Goal: Task Accomplishment & Management: Complete application form

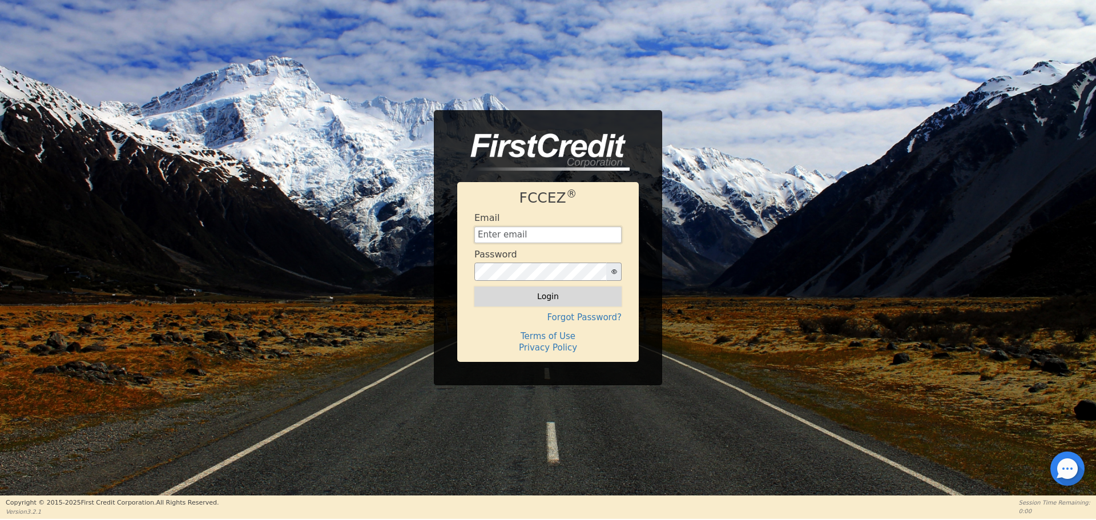
type input "[EMAIL_ADDRESS][DOMAIN_NAME]"
click at [531, 302] on button "Login" at bounding box center [547, 296] width 147 height 19
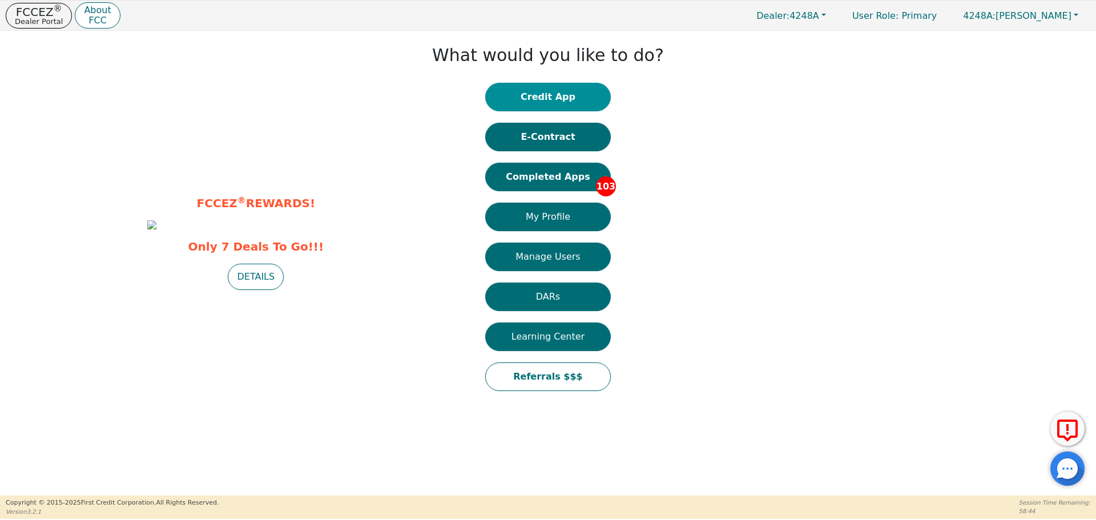
click at [551, 92] on button "Credit App" at bounding box center [548, 97] width 126 height 29
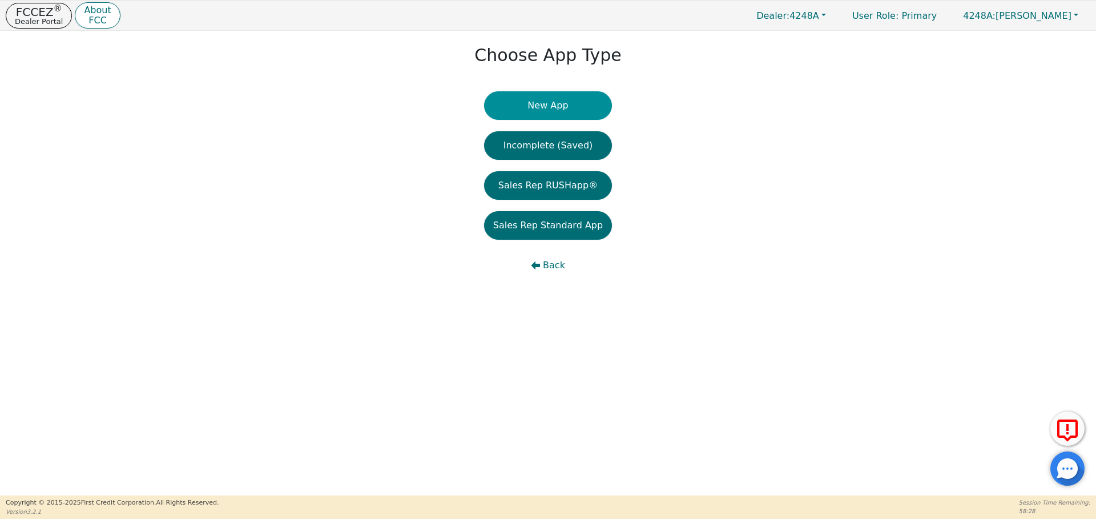
click at [552, 102] on button "New App" at bounding box center [548, 105] width 128 height 29
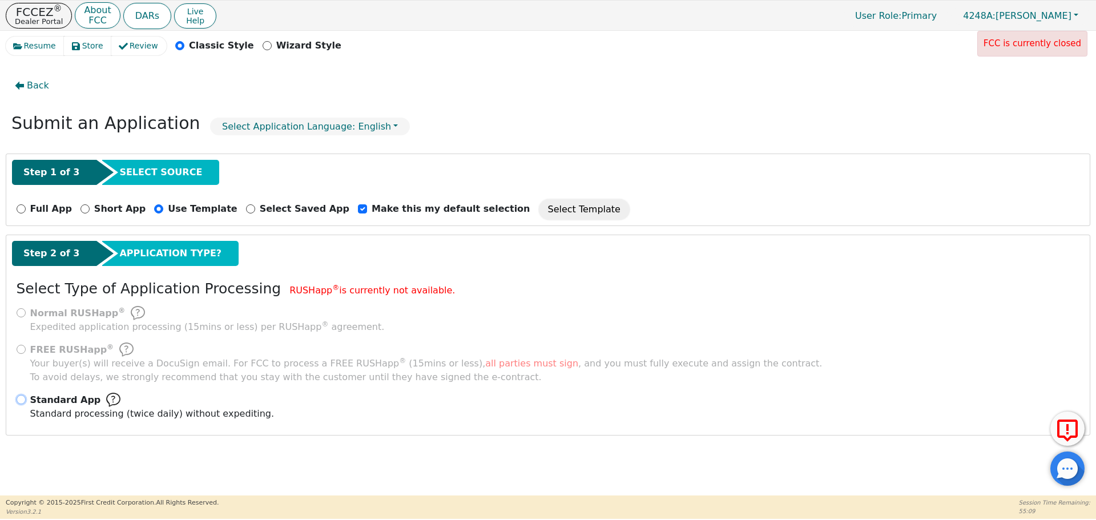
click at [21, 400] on input "Standard App Standard processing (twice daily) without expediting." at bounding box center [21, 399] width 9 height 9
radio input "true"
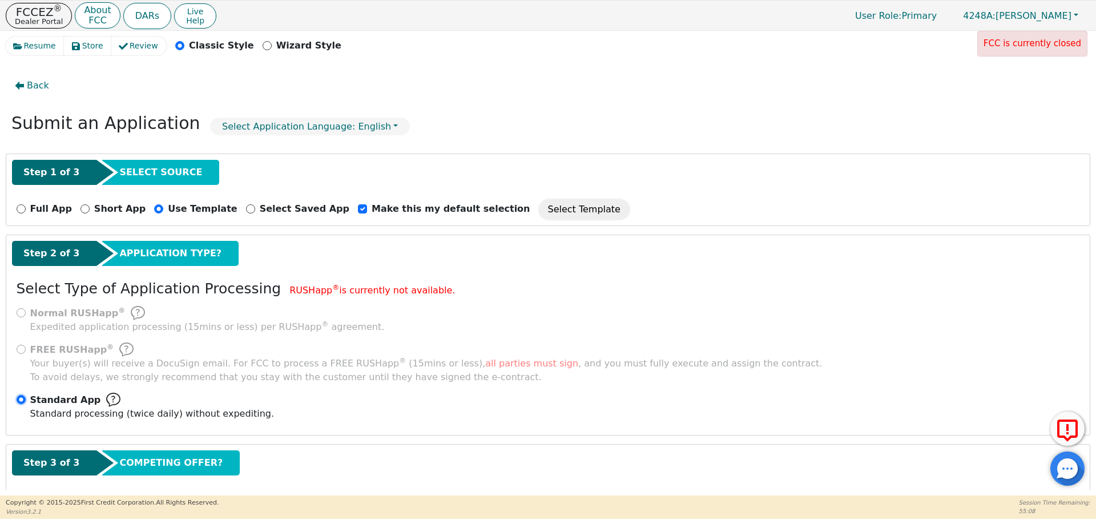
scroll to position [57, 0]
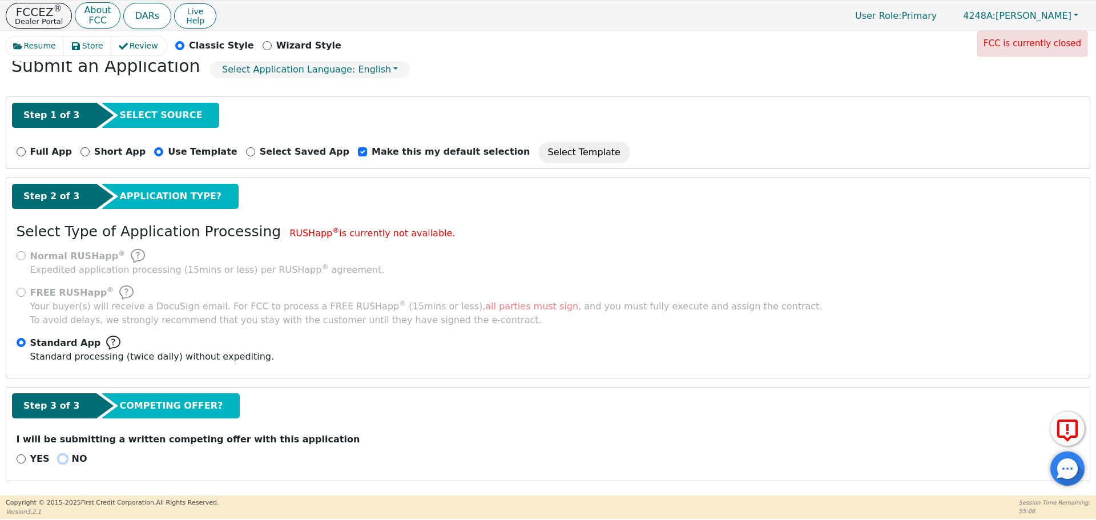
click at [61, 459] on input "NO" at bounding box center [62, 459] width 9 height 9
radio input "true"
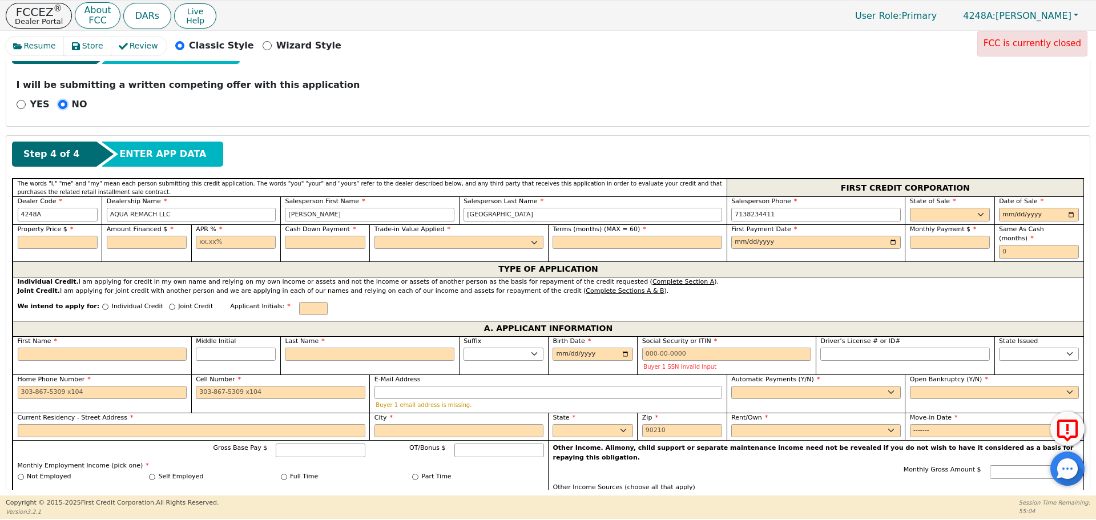
scroll to position [387, 0]
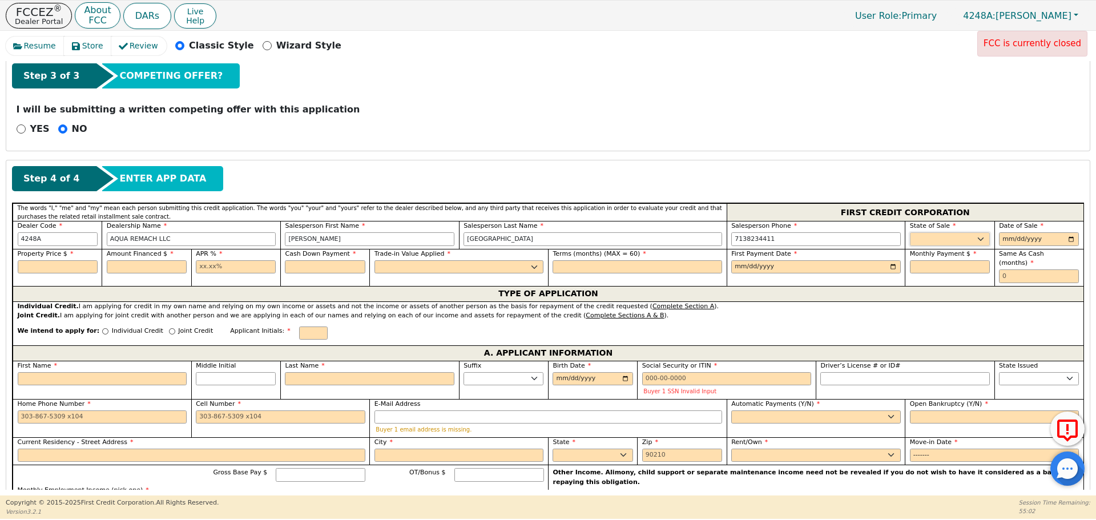
click at [932, 234] on select "AK AL AR AZ CA CO CT DC DE FL [GEOGRAPHIC_DATA] HI IA ID IL IN KS [GEOGRAPHIC_D…" at bounding box center [950, 239] width 80 height 14
select select "[GEOGRAPHIC_DATA]"
click at [910, 232] on select "AK AL AR AZ CA CO CT DC DE FL [GEOGRAPHIC_DATA] HI IA ID IL IN KS [GEOGRAPHIC_D…" at bounding box center [950, 239] width 80 height 14
type input "[DATE]"
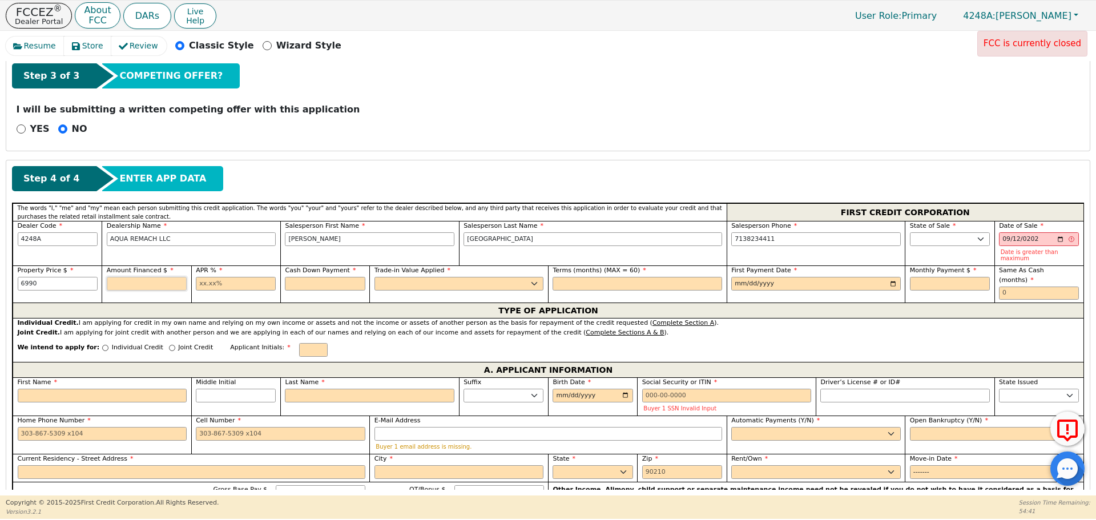
type input "6990.00"
type input "17.99"
type input "0.00"
select select "n"
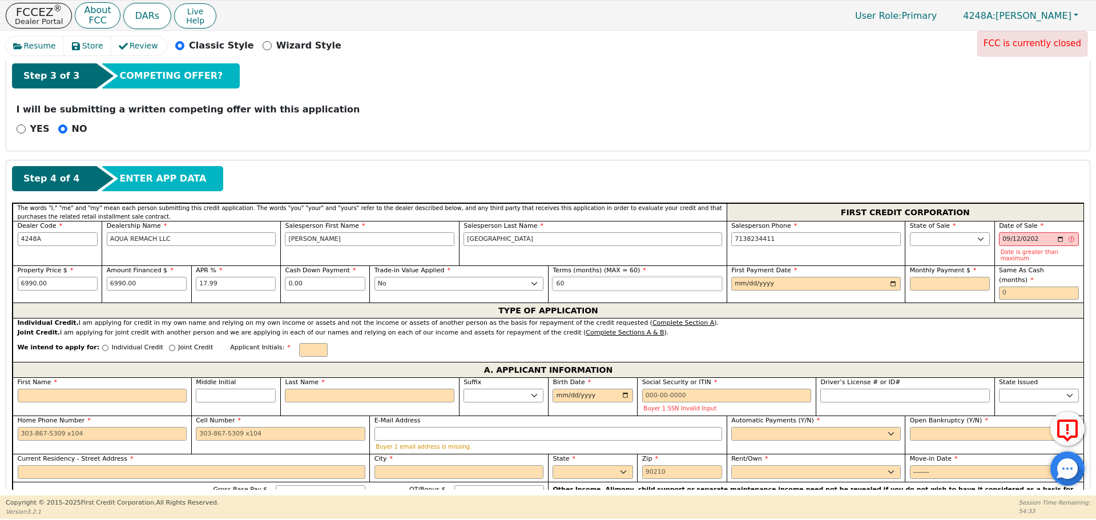
type input "60"
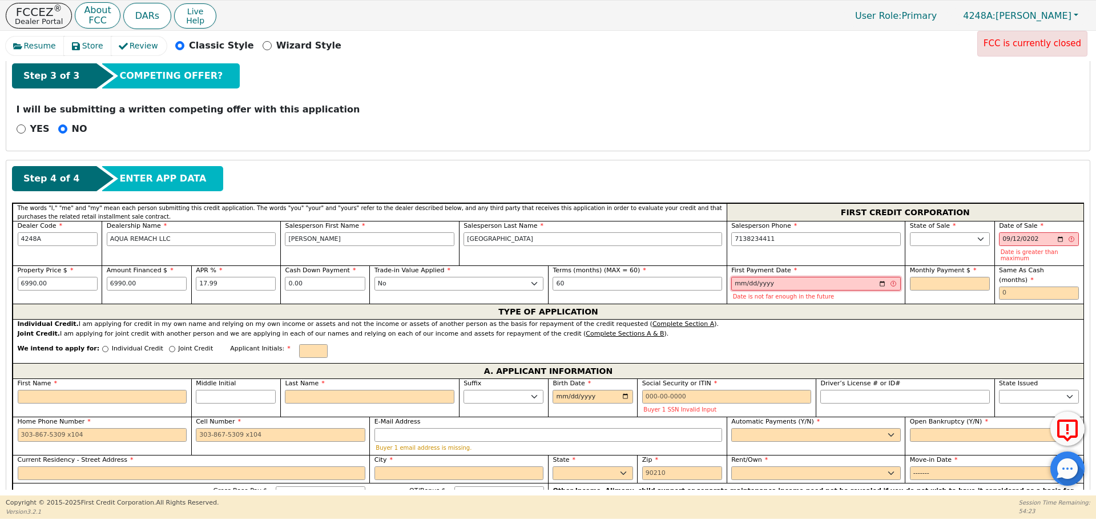
click at [745, 277] on input "[DATE]" at bounding box center [816, 284] width 170 height 14
type input "[DATE]"
click at [747, 281] on input "[DATE]" at bounding box center [816, 284] width 170 height 14
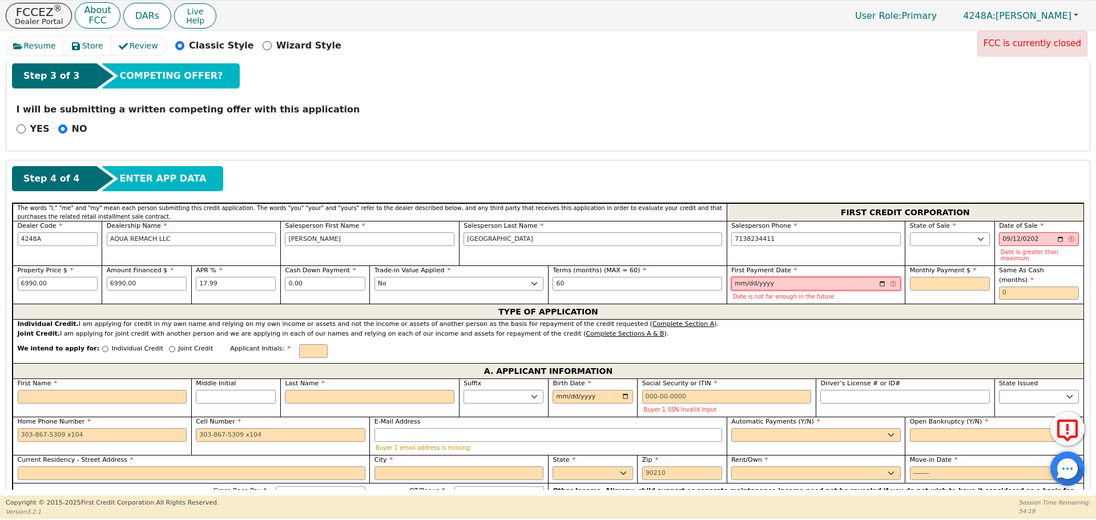
click at [747, 281] on input "[DATE]" at bounding box center [816, 284] width 170 height 14
click at [922, 240] on select "AK AL AR AZ CA CO CT DC DE FL [GEOGRAPHIC_DATA] HI IA ID IL IN KS [GEOGRAPHIC_D…" at bounding box center [950, 239] width 80 height 14
click at [999, 241] on input "[DATE]" at bounding box center [1039, 239] width 80 height 14
type input "[DATE]"
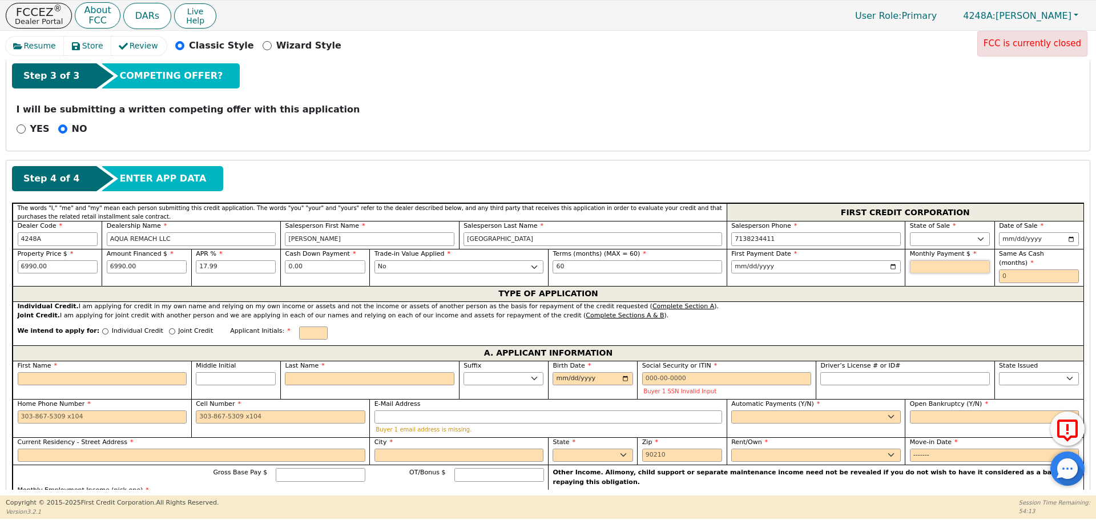
click at [930, 270] on input "text" at bounding box center [950, 267] width 80 height 14
click at [1014, 271] on input "text" at bounding box center [1039, 277] width 80 height 14
type input "0"
click at [63, 262] on input "6990.00" at bounding box center [58, 267] width 80 height 14
click at [102, 328] on input "Individual Credit" at bounding box center [105, 331] width 6 height 6
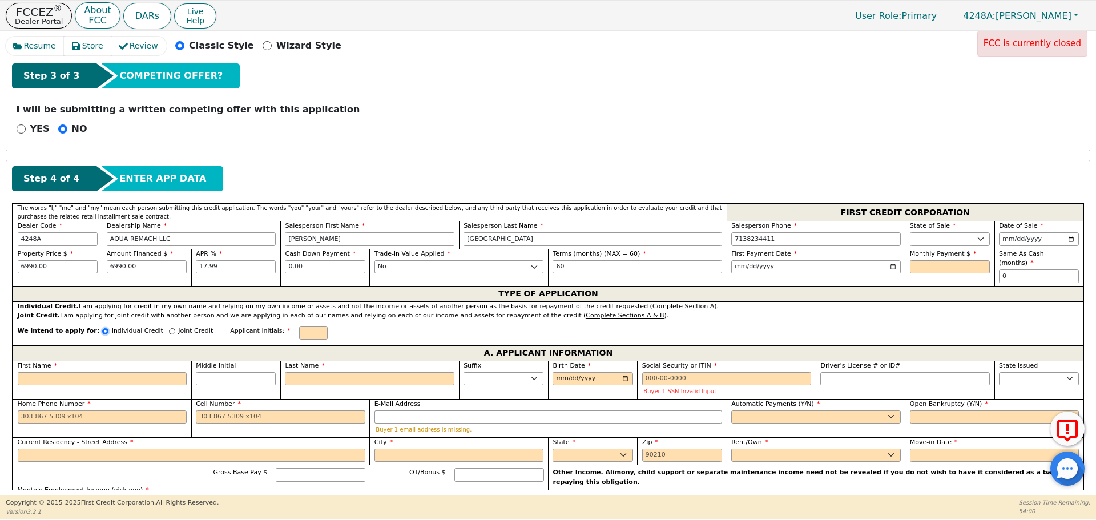
radio input "true"
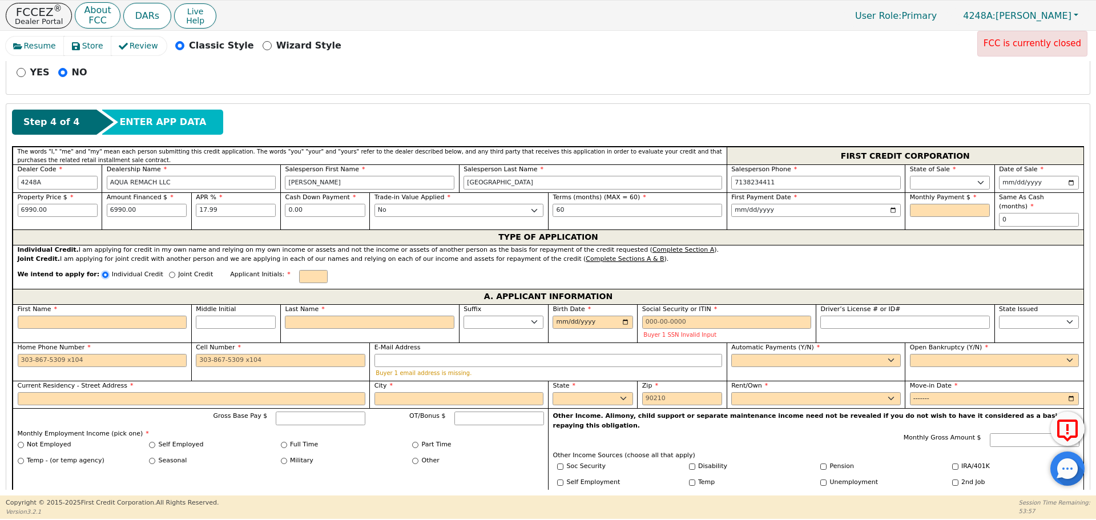
scroll to position [412, 0]
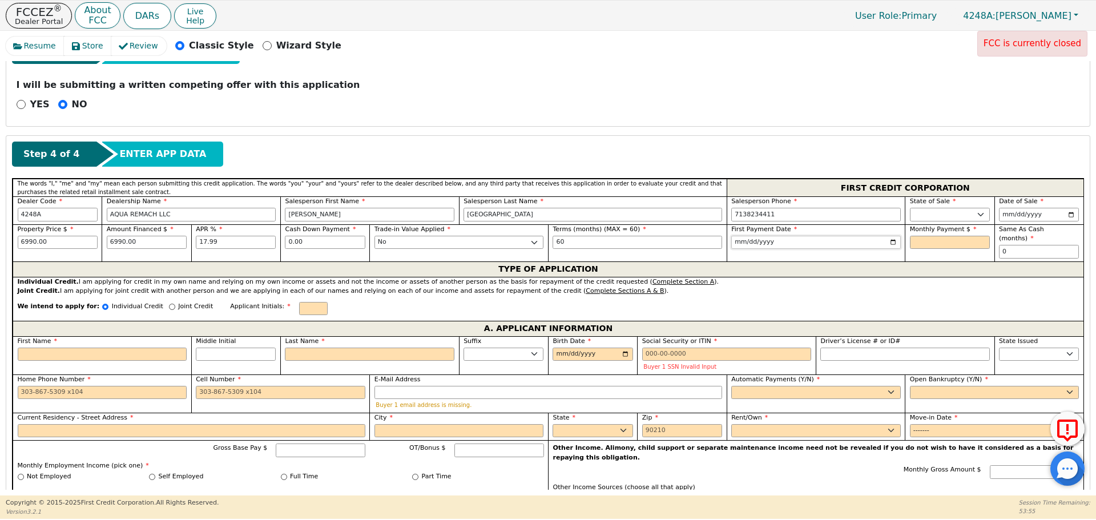
click at [745, 241] on input "[DATE]" at bounding box center [816, 243] width 170 height 14
type input "[DATE]"
type input "177.46"
click at [159, 348] on input "First Name" at bounding box center [103, 355] width 170 height 14
type input "Ro"
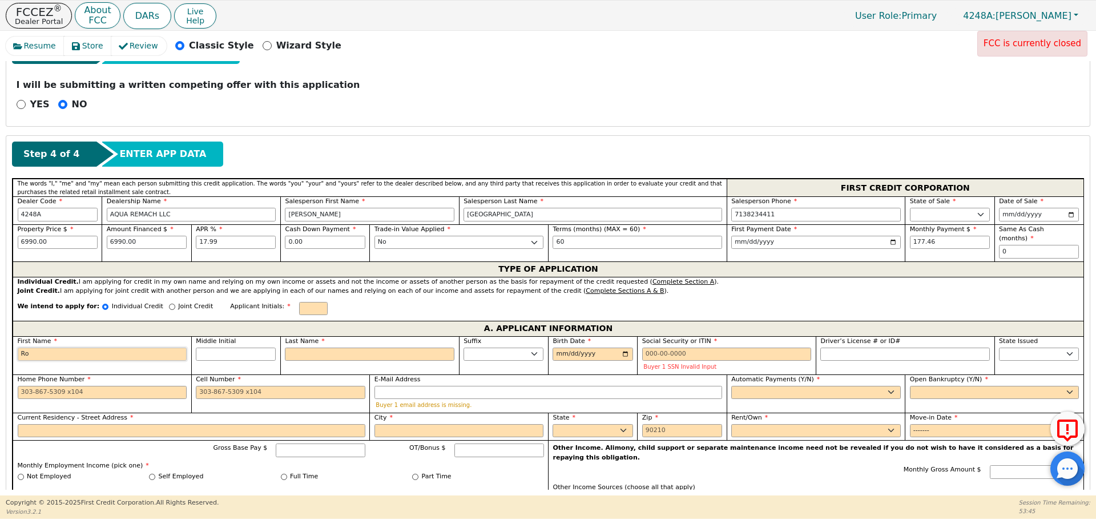
type input "R"
type input "Ro"
type input "Robe"
type input "Rober"
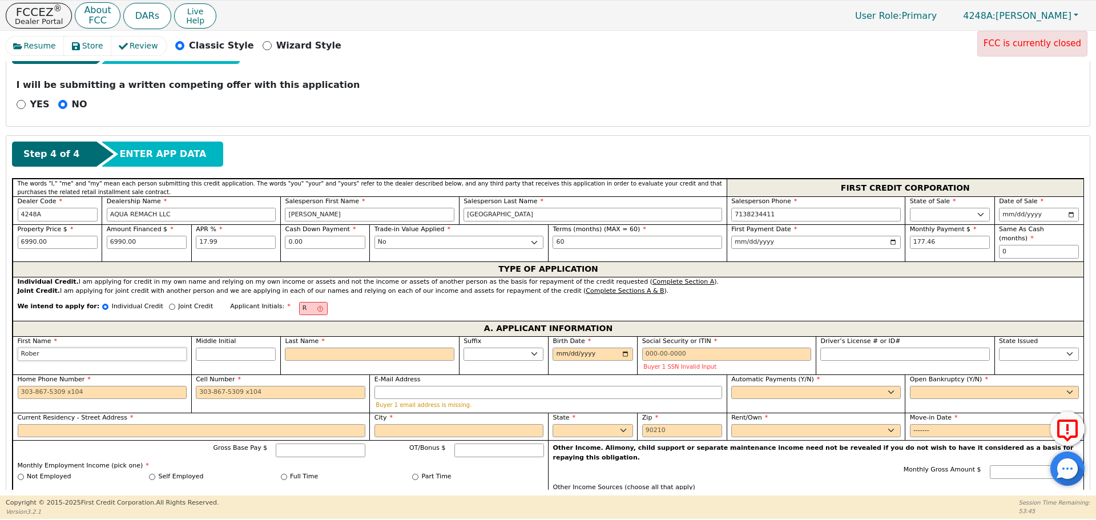
type input "Rober"
type input "[PERSON_NAME]"
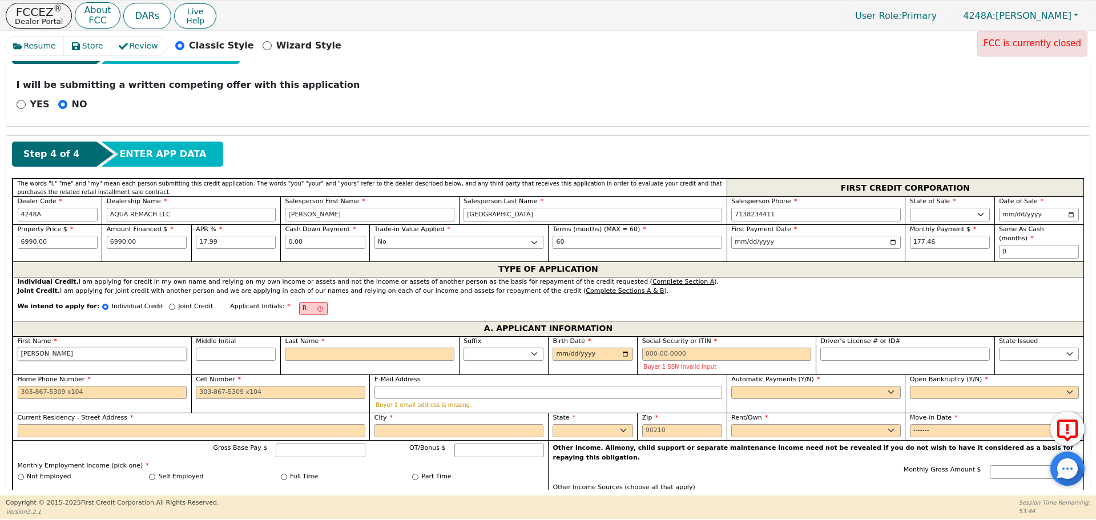
type input "[PERSON_NAME]"
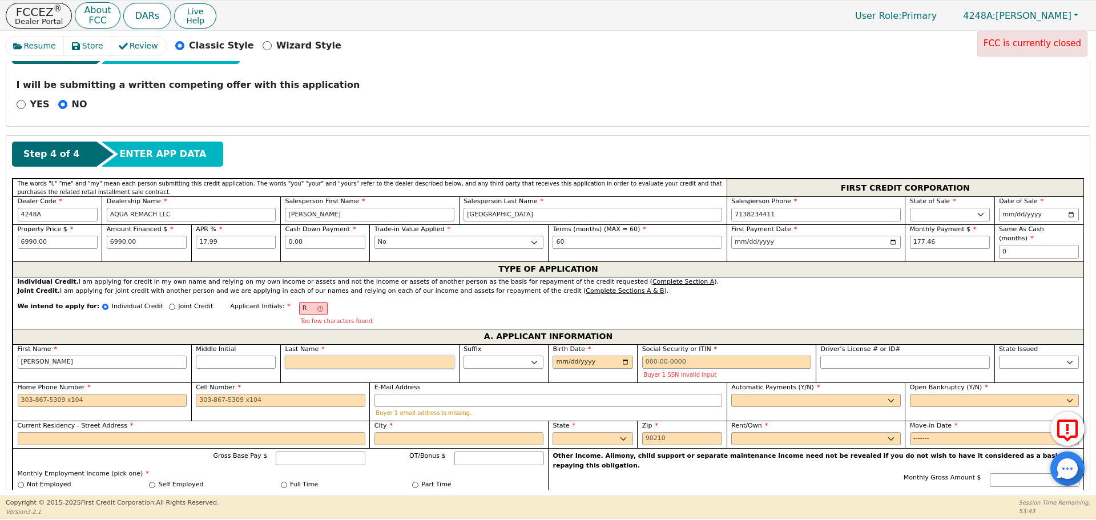
type input "S"
type input "RS"
type input "[PERSON_NAME]"
type input "So"
type input "[PERSON_NAME]"
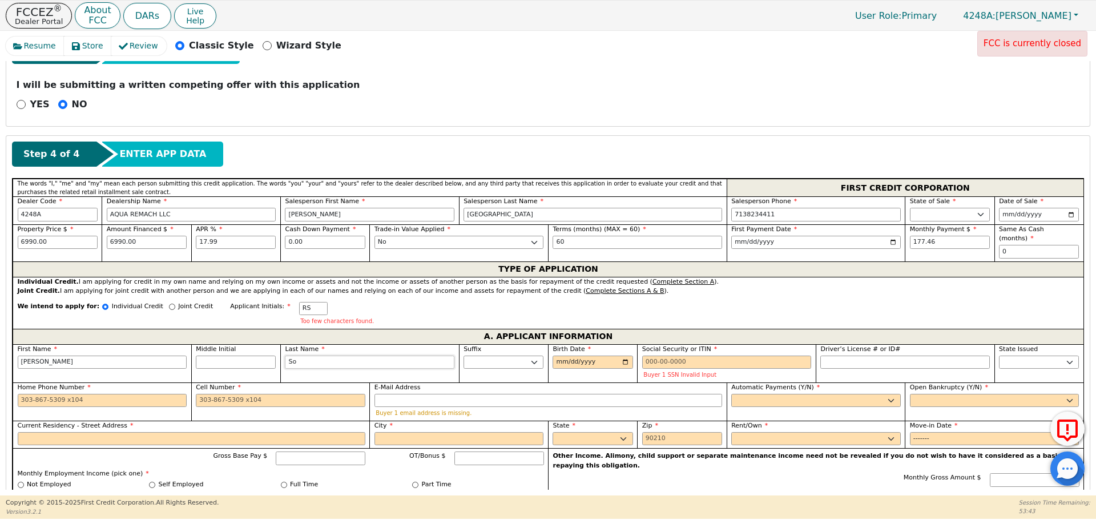
type input "Sol"
type input "[PERSON_NAME]"
type input "Solo"
type input "[PERSON_NAME]"
type input "Solor"
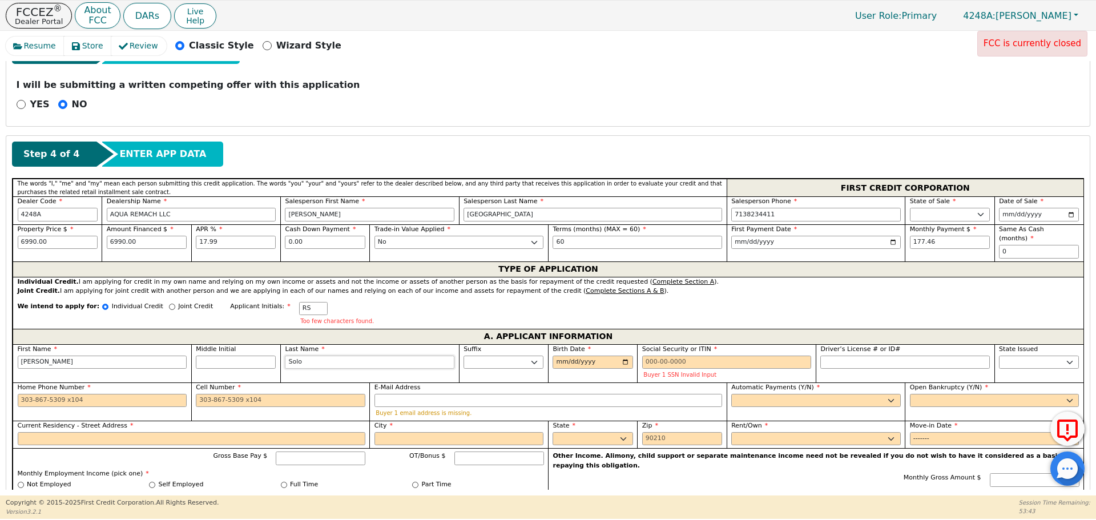
type input "[PERSON_NAME]"
type input "Solori"
type input "[PERSON_NAME]"
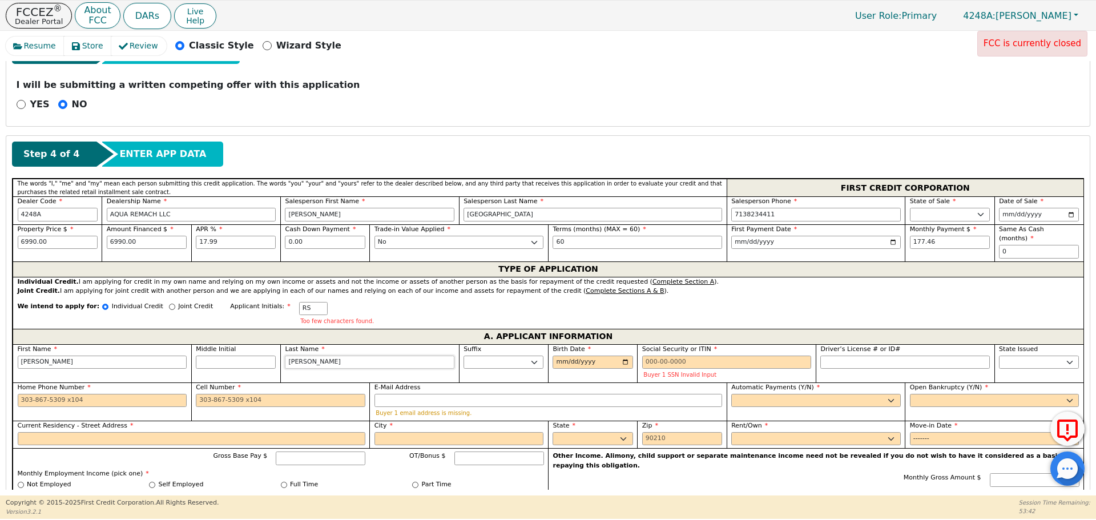
type input "[PERSON_NAME]"
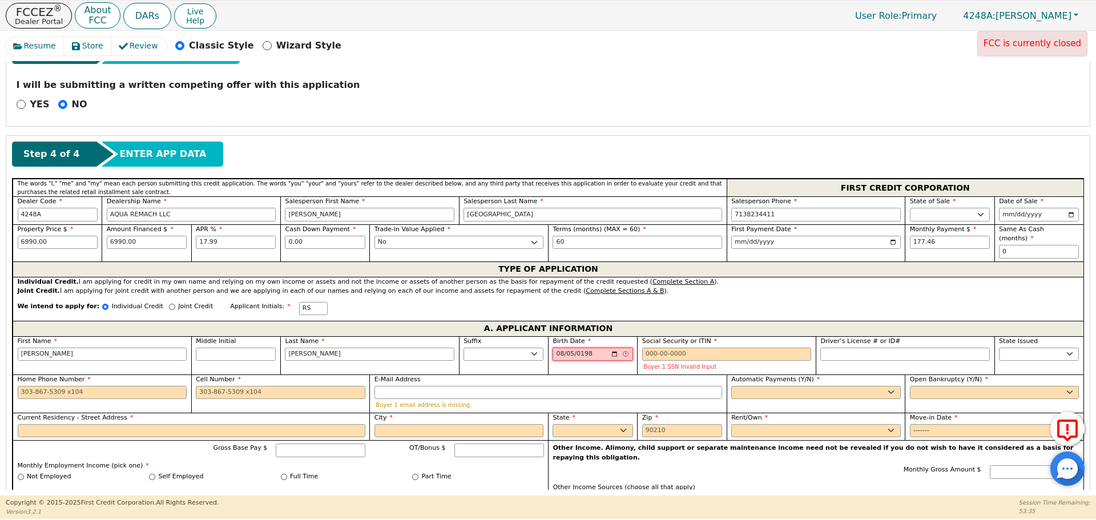
type input "[DATE]"
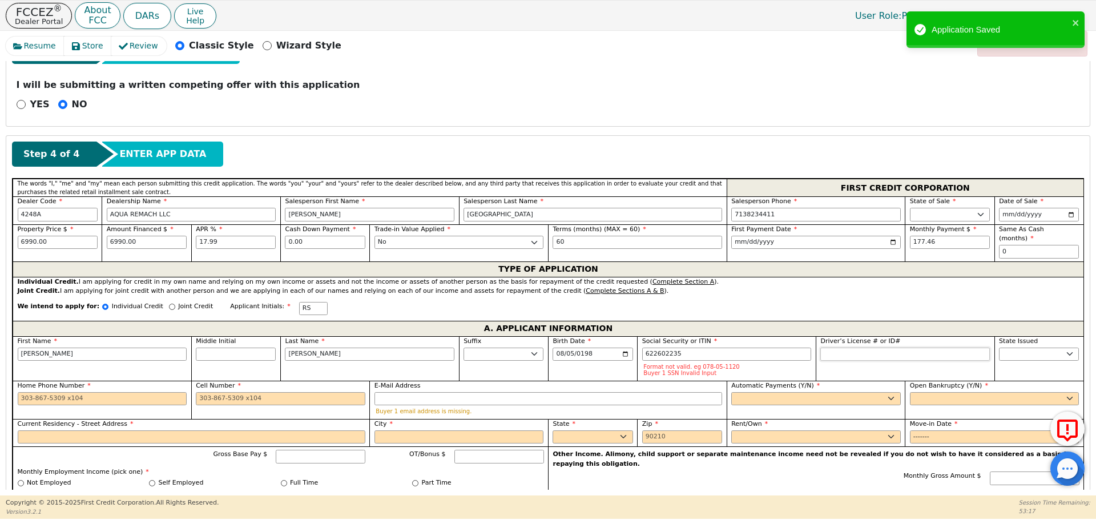
type input "***-**-2235"
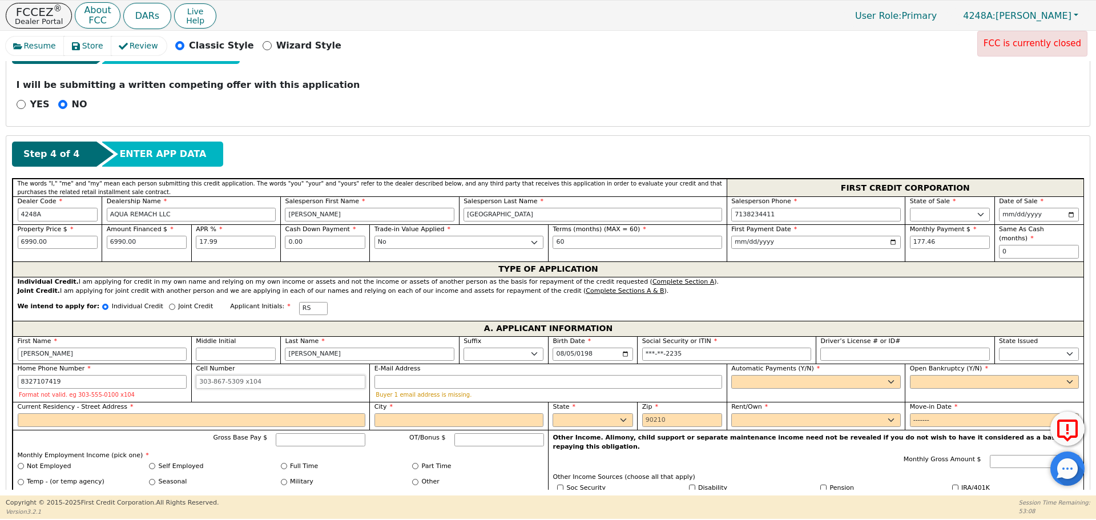
type input "[PHONE_NUMBER]"
select select "y"
type input "[PERSON_NAME]"
select select "n"
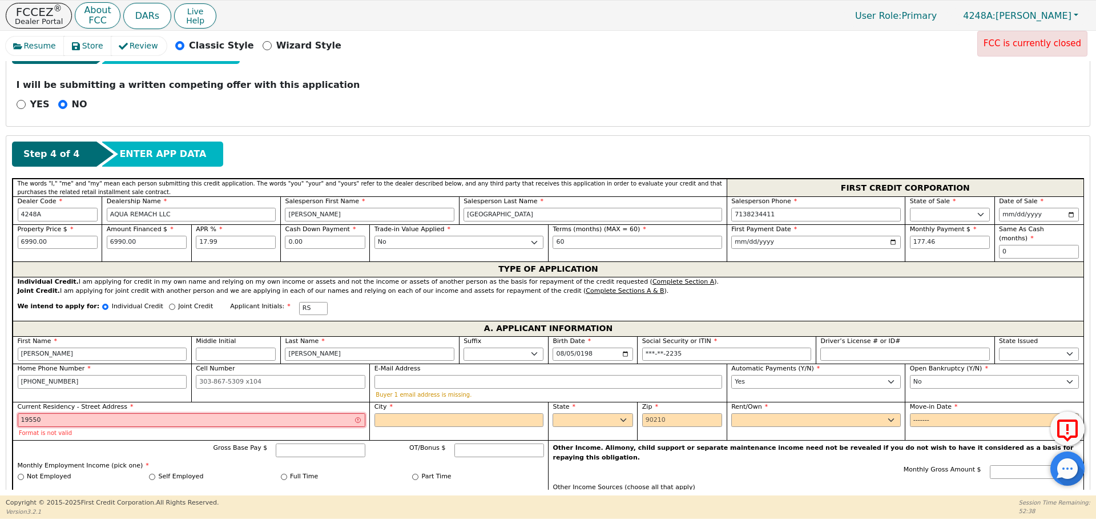
click at [169, 413] on input "19550" at bounding box center [192, 420] width 348 height 14
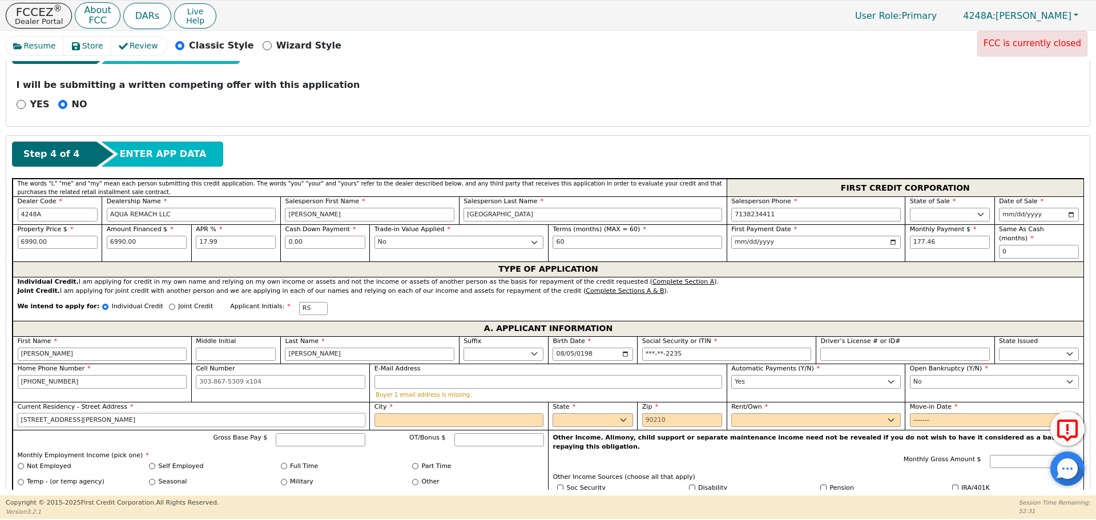
type input "[STREET_ADDRESS][PERSON_NAME]"
type input "[GEOGRAPHIC_DATA]"
select select "[GEOGRAPHIC_DATA]"
type input "77084"
select select "Rent"
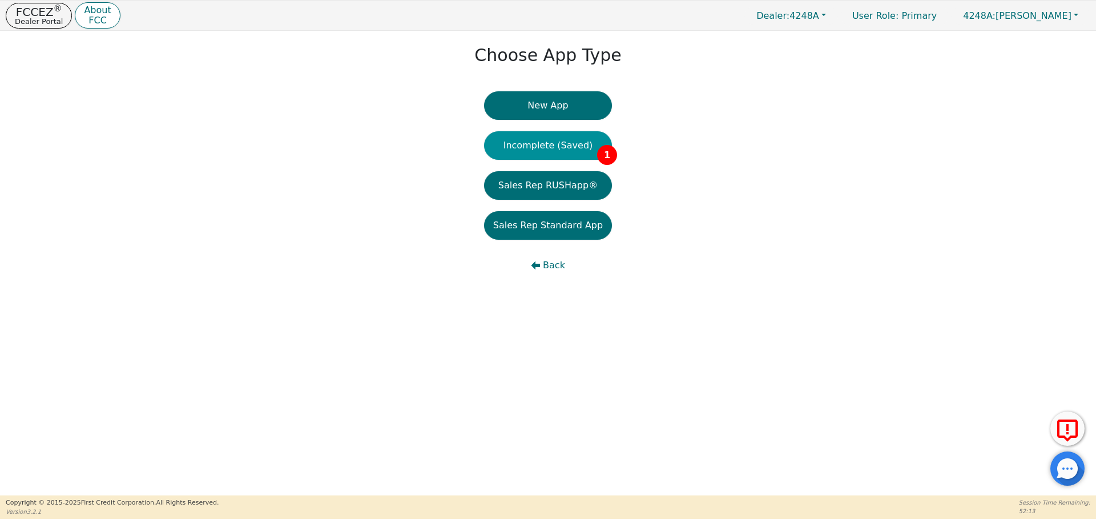
click at [536, 139] on button "Incomplete (Saved) 1" at bounding box center [548, 145] width 128 height 29
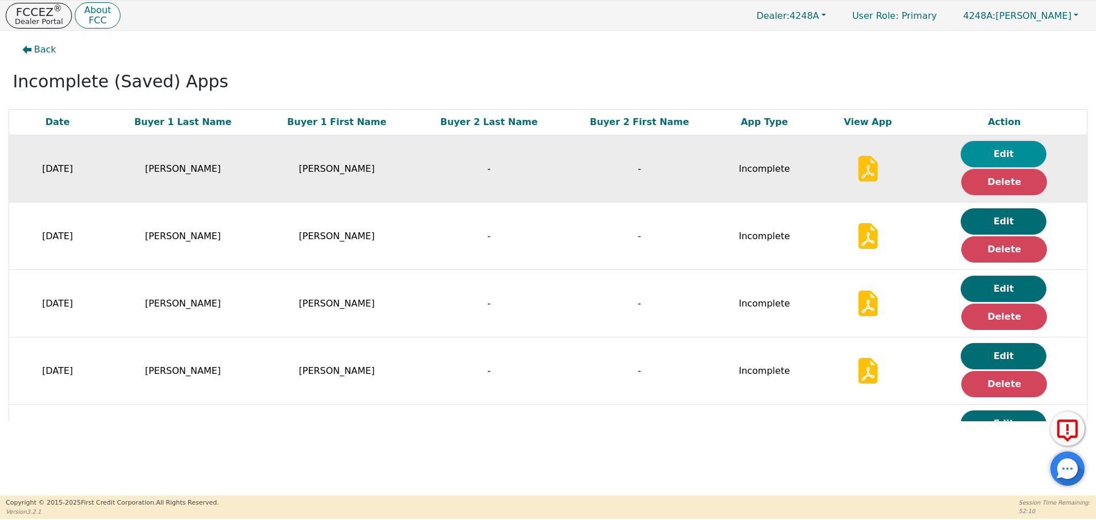
click at [997, 152] on button "Edit" at bounding box center [1004, 154] width 86 height 26
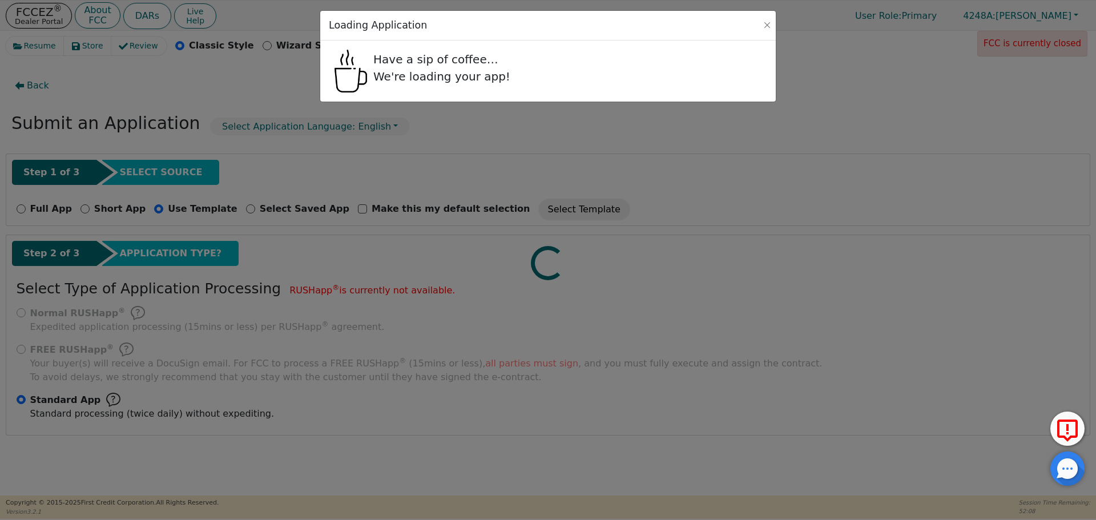
radio input "false"
radio input "true"
checkbox input "false"
radio input "true"
select select "[GEOGRAPHIC_DATA]"
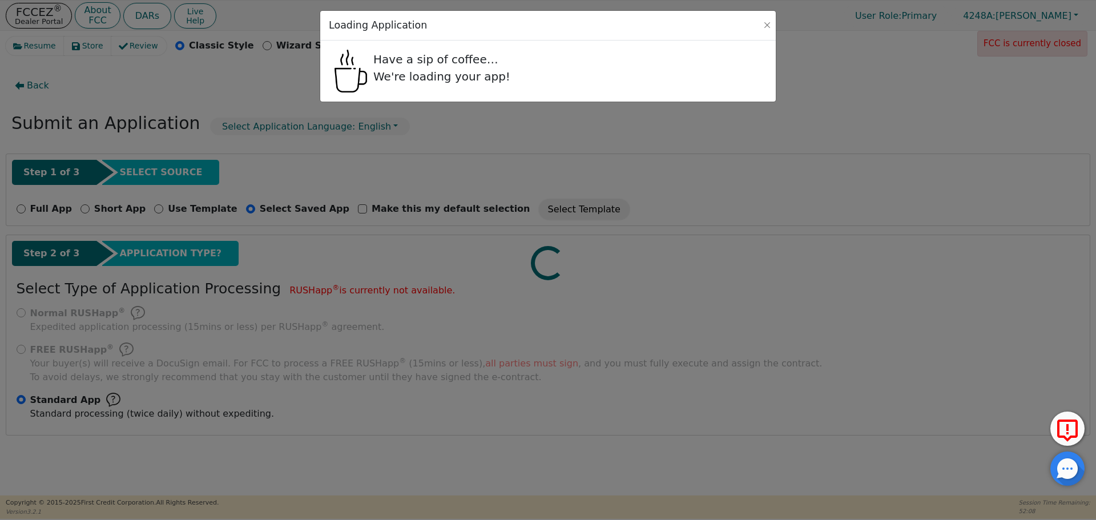
select select "n"
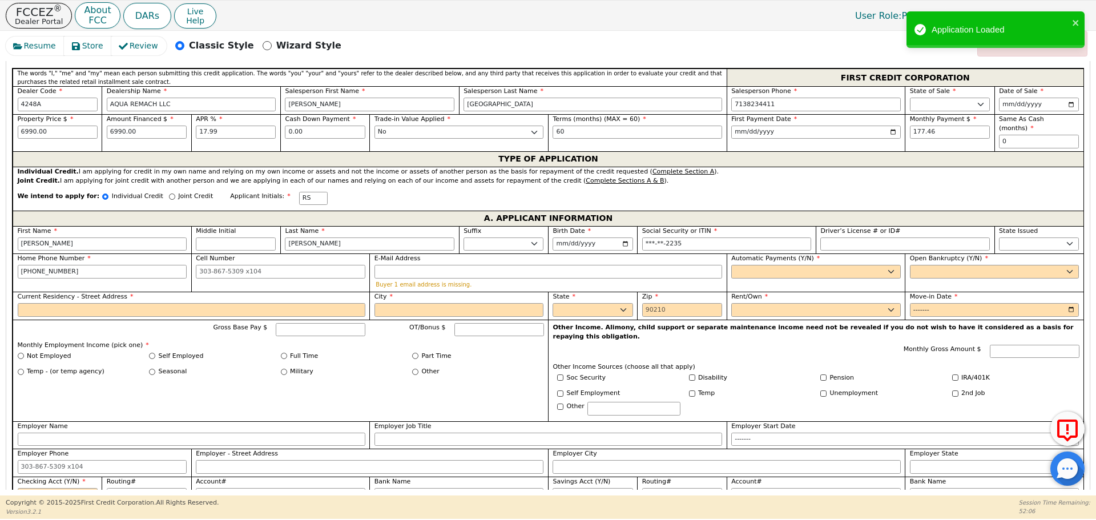
scroll to position [525, 0]
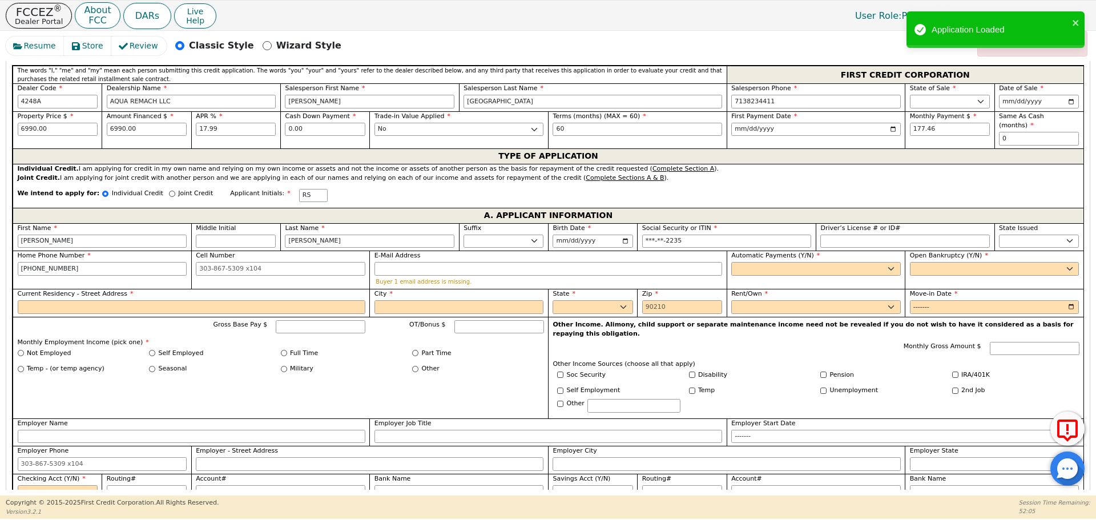
click at [781, 252] on span "Automatic Payments (Y/N)" at bounding box center [775, 255] width 89 height 7
click at [781, 262] on select "Yes No" at bounding box center [816, 269] width 170 height 14
click at [782, 262] on select "Yes No" at bounding box center [816, 269] width 170 height 14
click at [731, 262] on select "Yes No" at bounding box center [816, 269] width 170 height 14
click at [681, 262] on input "E-Mail Address" at bounding box center [549, 269] width 348 height 14
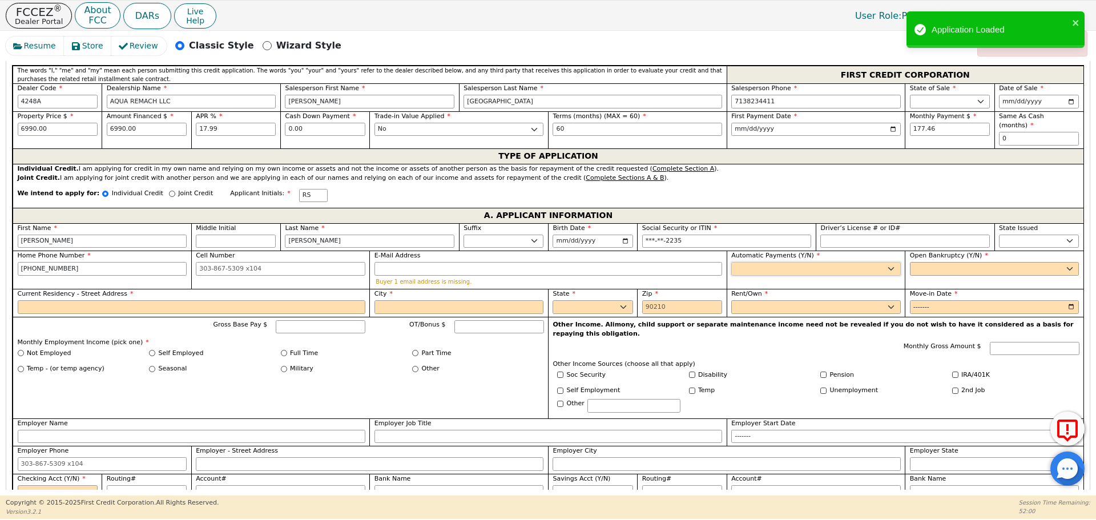
select select "y"
type input "[PERSON_NAME]"
select select "n"
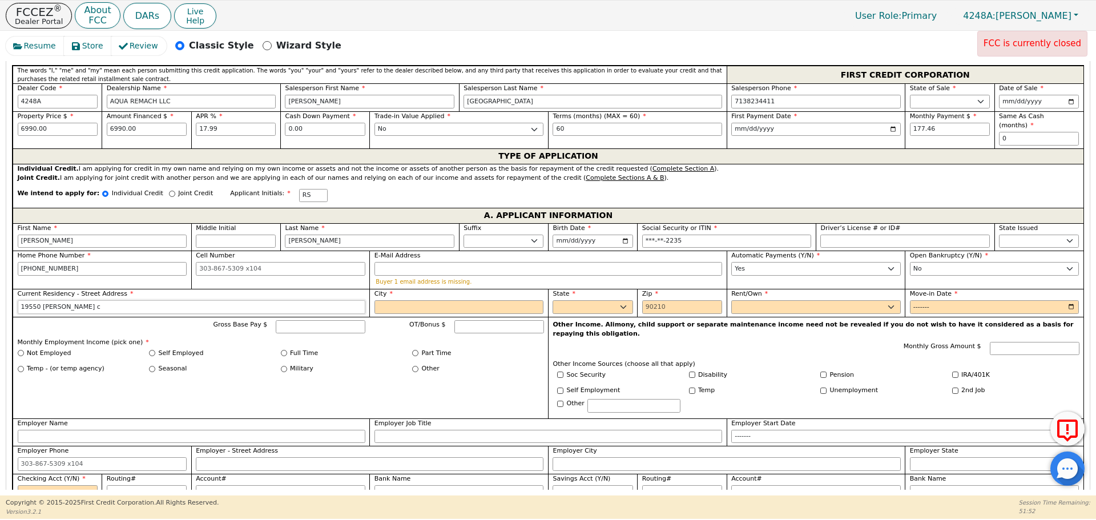
type input "[STREET_ADDRESS][PERSON_NAME]"
type input "[GEOGRAPHIC_DATA]"
select select "[GEOGRAPHIC_DATA]"
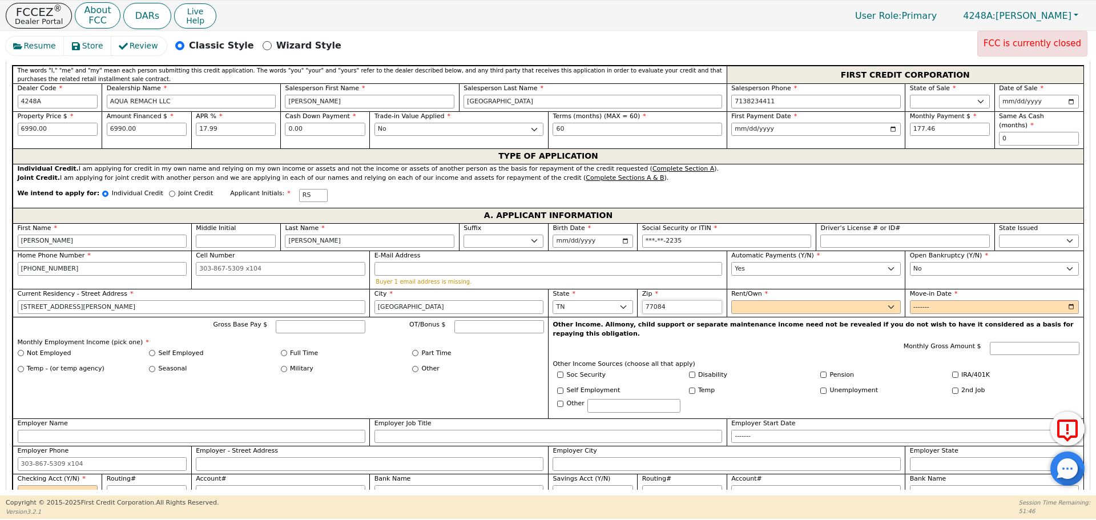
type input "77084"
select select "Rent"
type input "0002-02"
type input "2015-02"
click at [296, 320] on input "Gross Base Pay $" at bounding box center [321, 327] width 90 height 14
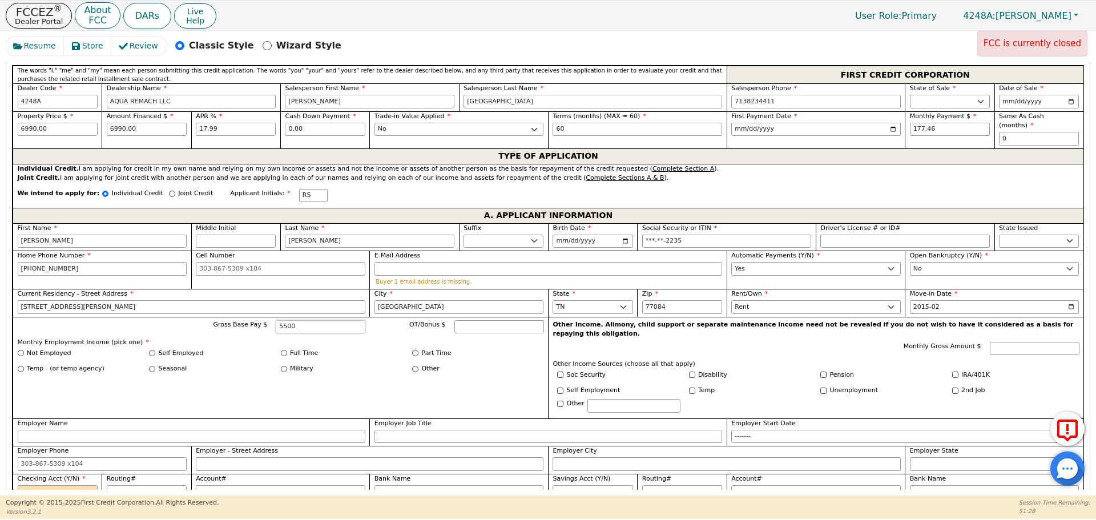
type input "5500.00"
click at [284, 350] on input "Full Time" at bounding box center [284, 353] width 6 height 6
radio input "true"
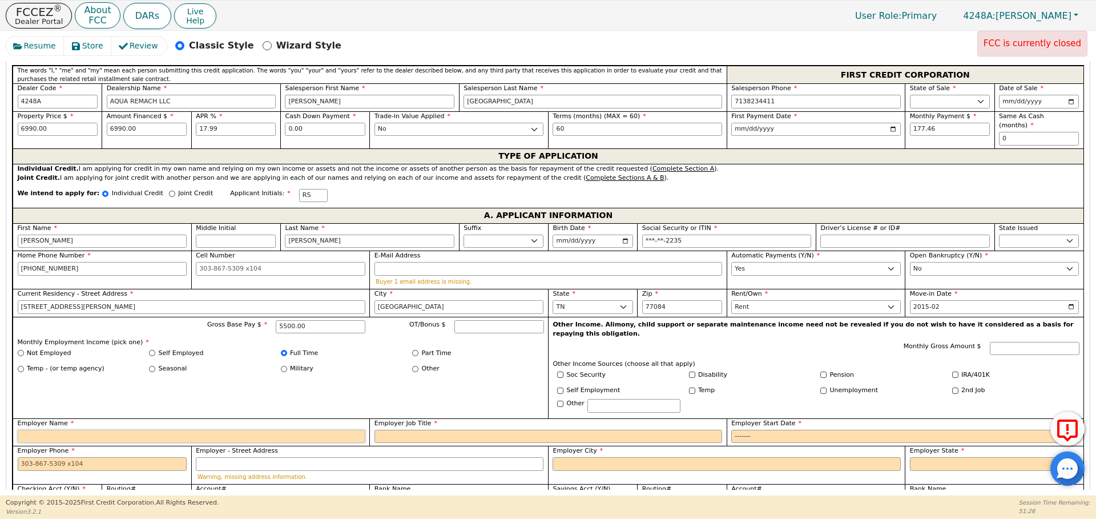
click at [301, 430] on input "Employer Name" at bounding box center [192, 437] width 348 height 14
type input "Houstle town tattoos"
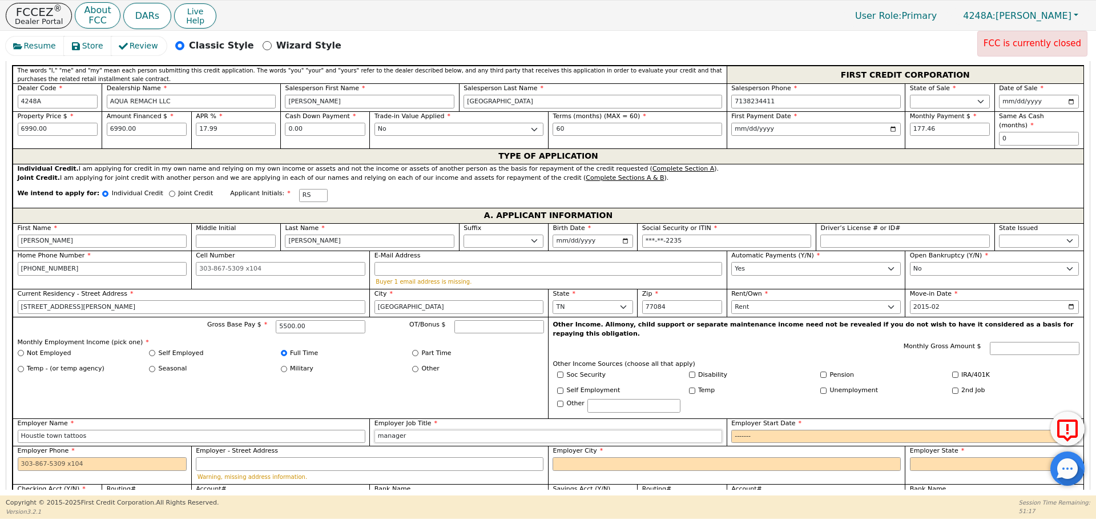
type input "manager"
click at [296, 491] on div "Resume Store Review Classic Style Wizard Style FCC is currently closed Back Sub…" at bounding box center [548, 263] width 1096 height 465
click at [69, 496] on select "Yes No" at bounding box center [58, 503] width 80 height 14
select select "y"
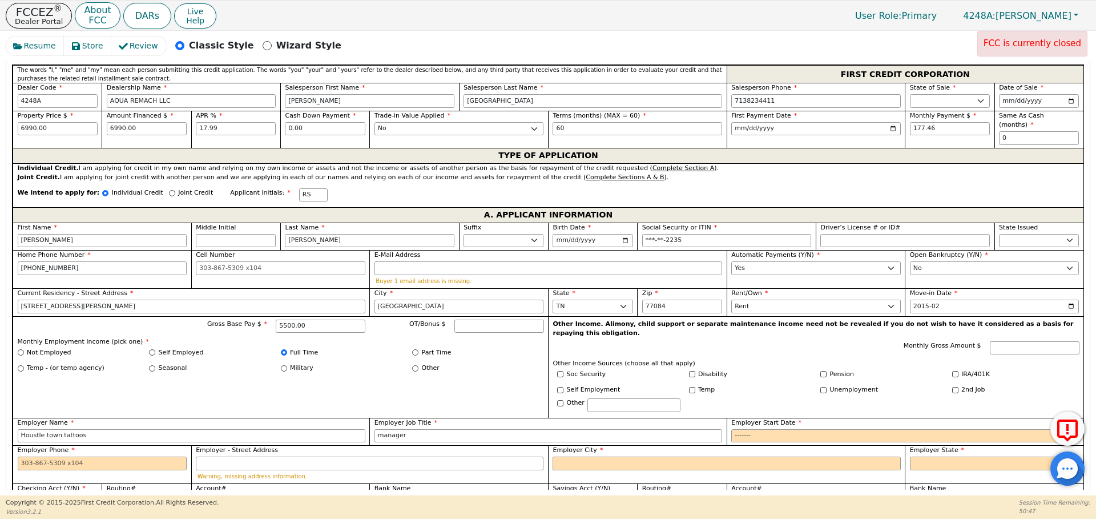
click at [18, 495] on select "Yes No" at bounding box center [58, 502] width 80 height 14
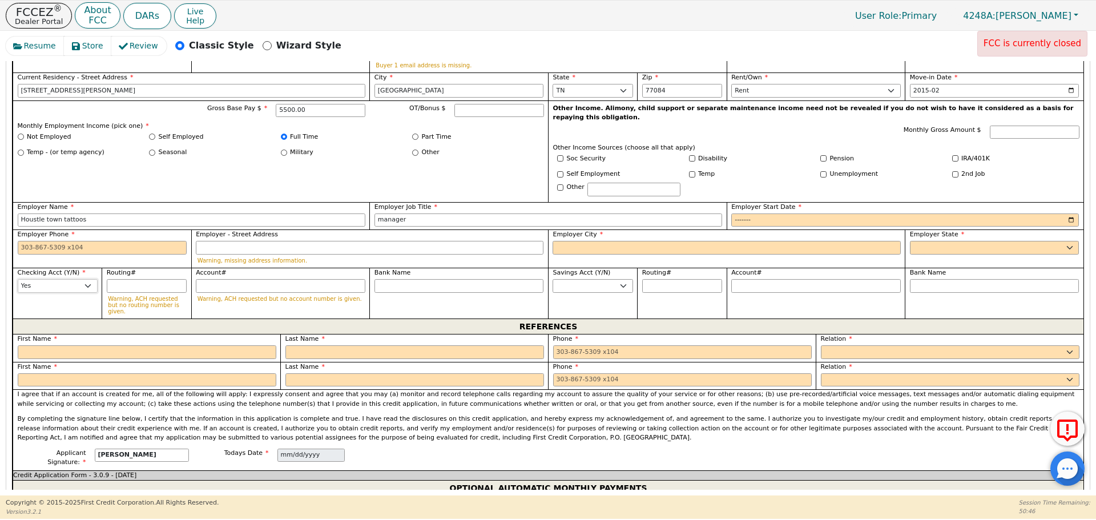
scroll to position [743, 0]
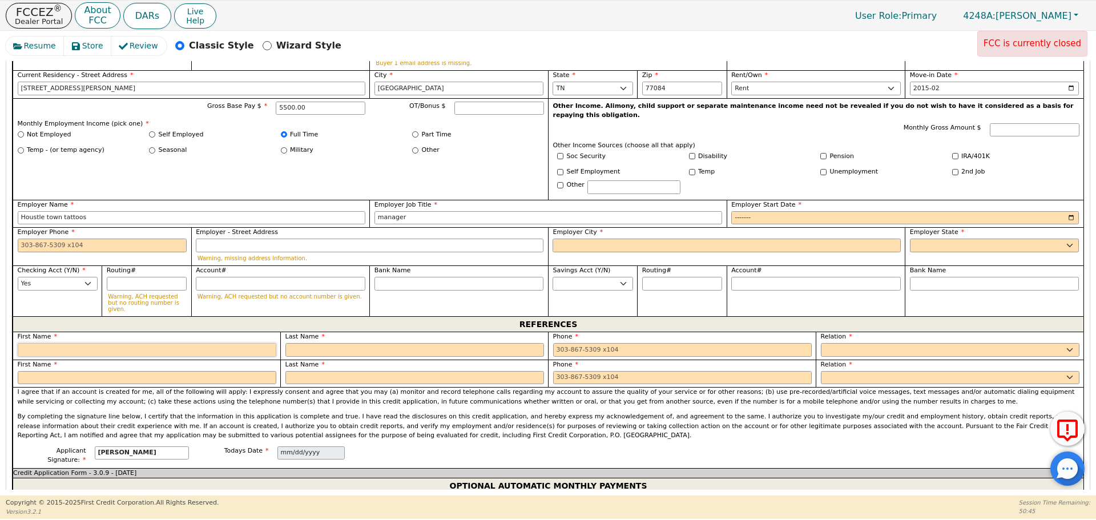
click at [149, 343] on input "text" at bounding box center [147, 350] width 259 height 14
type input "[PERSON_NAME]"
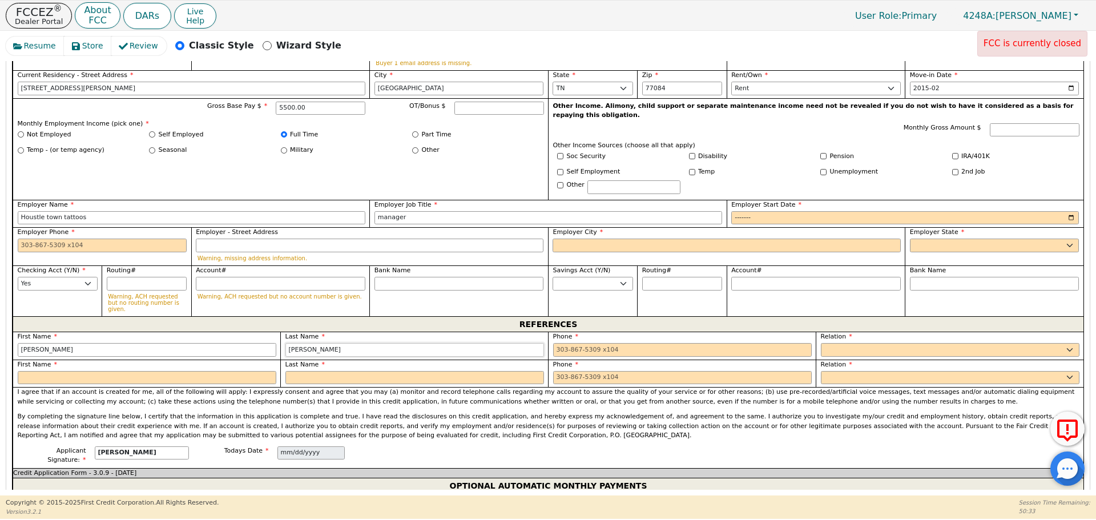
type input "[PERSON_NAME]"
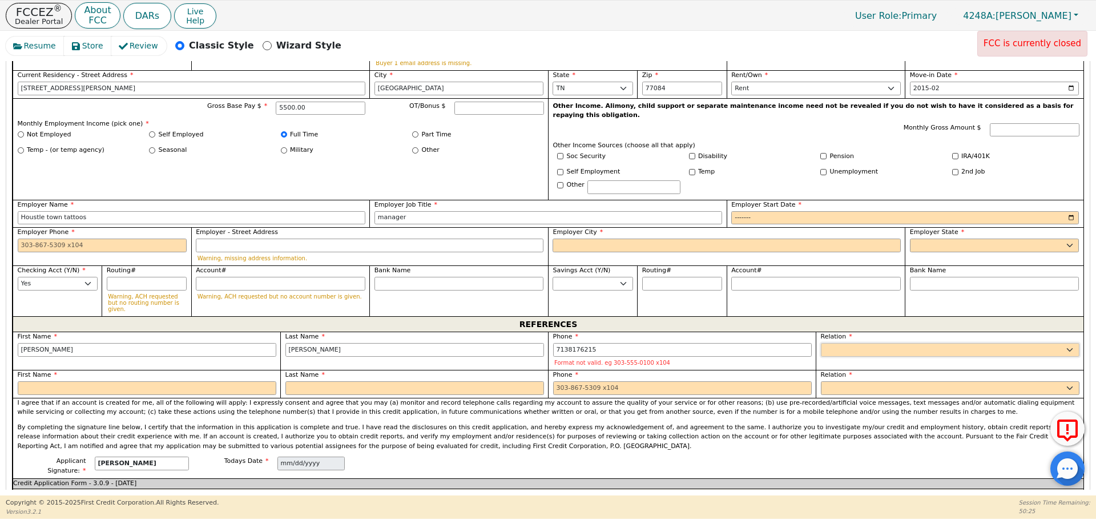
type input "[PHONE_NUMBER]"
select select "MOTHER"
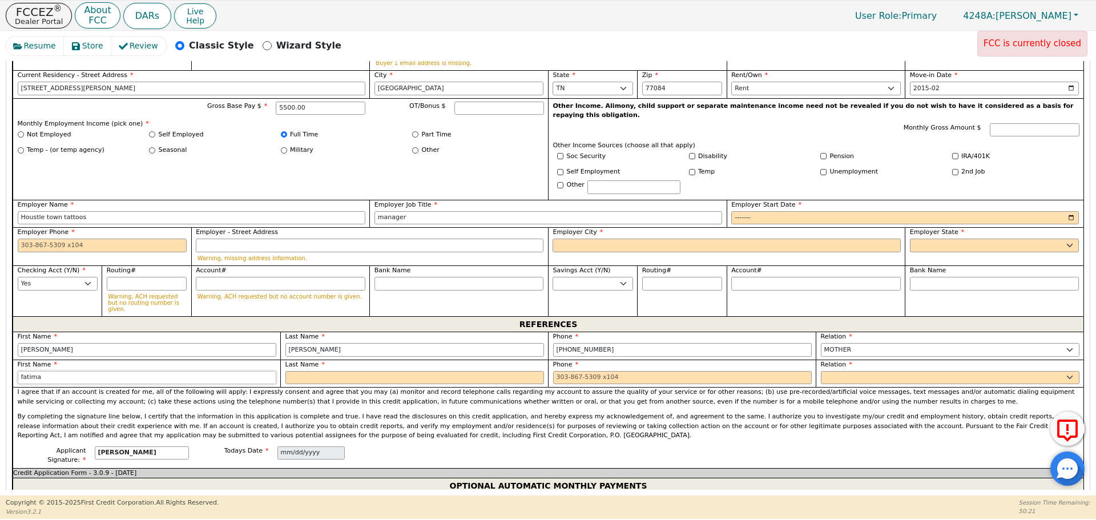
type input "fatima"
type input "[PERSON_NAME]"
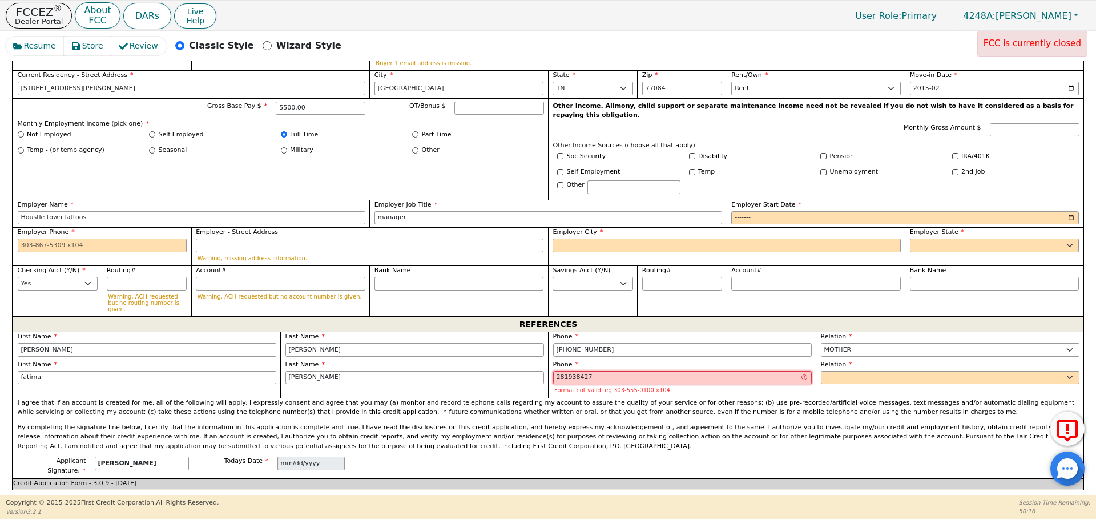
type input "281938427"
select select "FRIEND"
click at [577, 371] on input "281938427" at bounding box center [682, 378] width 259 height 14
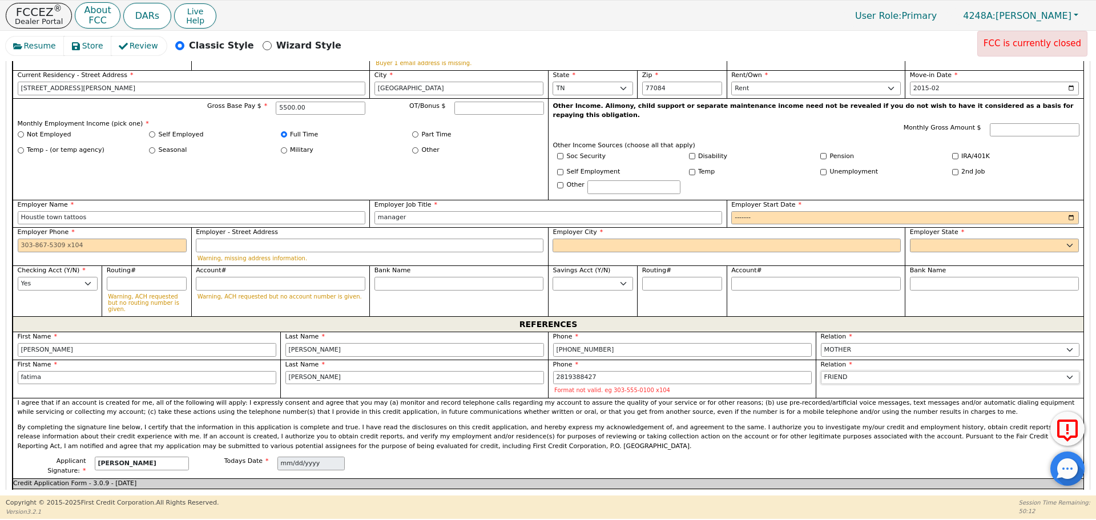
type input "[PHONE_NUMBER]"
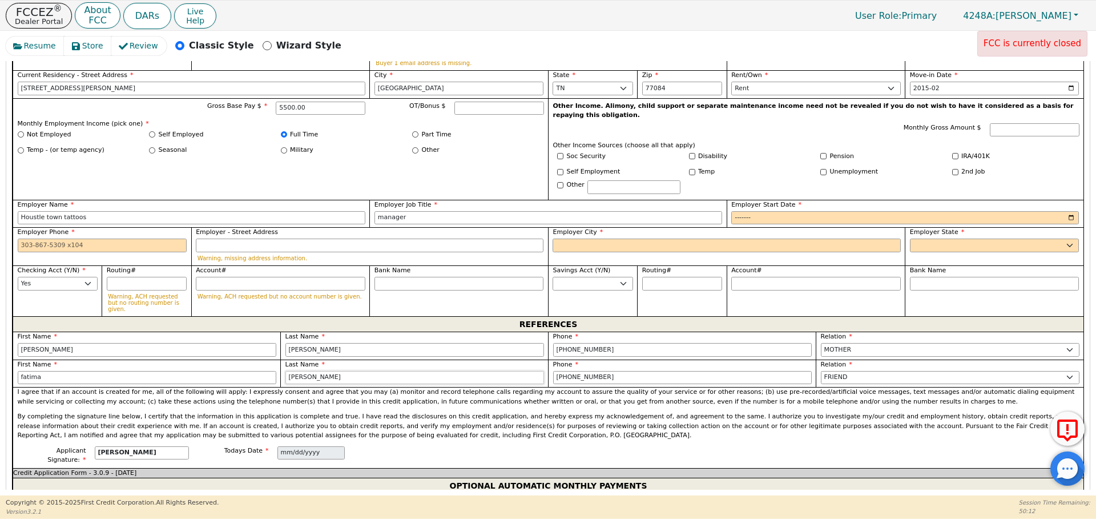
click at [443, 371] on input "[PERSON_NAME]" at bounding box center [414, 378] width 259 height 14
type input "a"
type input "[PERSON_NAME]"
select select "COUSIN"
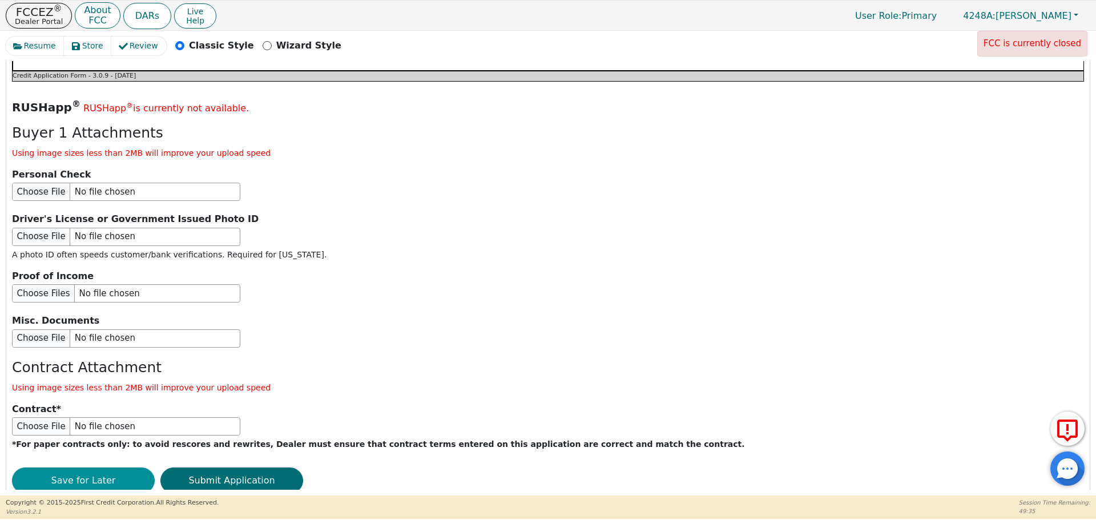
click at [110, 468] on button "Save for Later" at bounding box center [83, 481] width 143 height 26
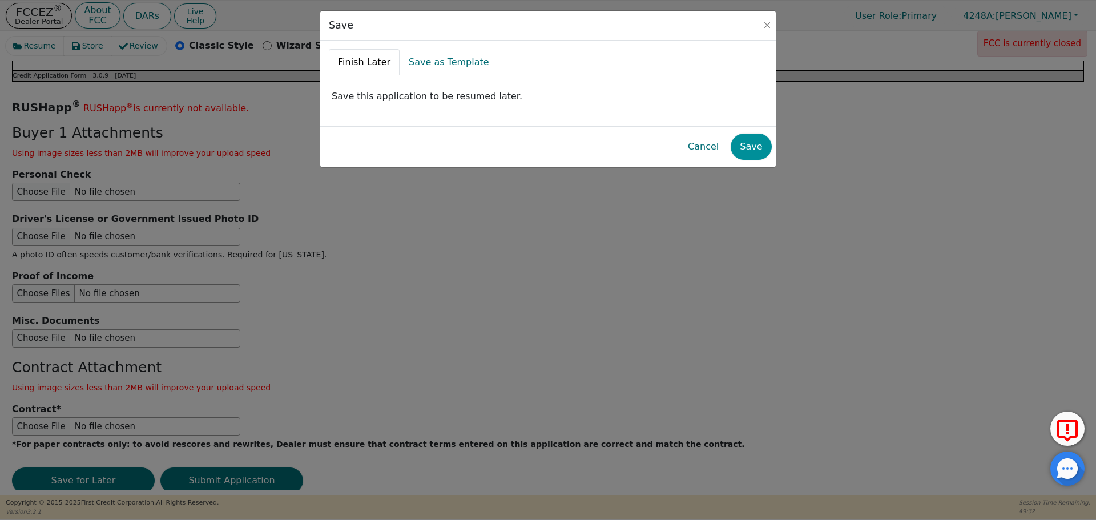
click at [765, 150] on button "Save" at bounding box center [751, 147] width 41 height 26
radio input "false"
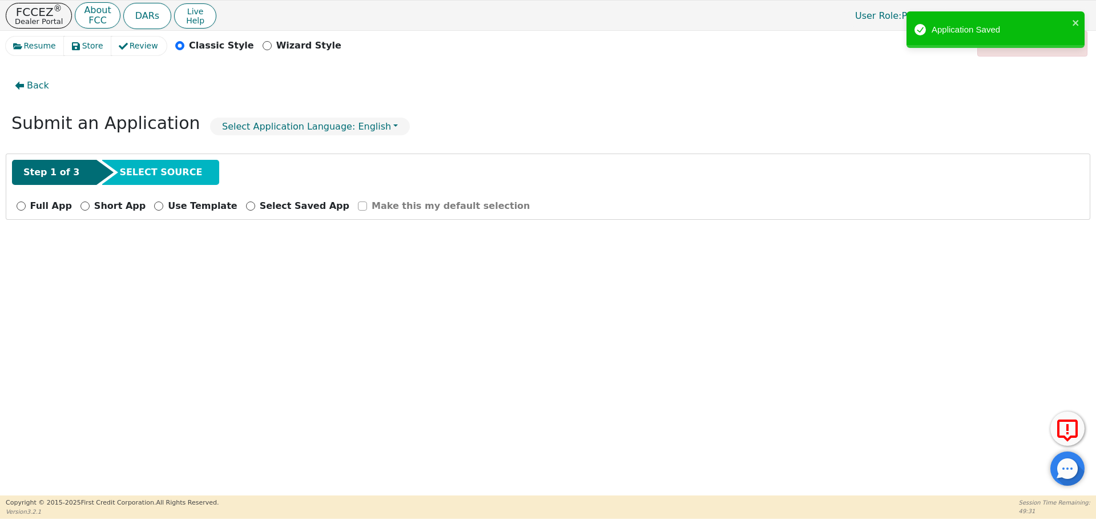
click at [765, 150] on div "Back Submit an Application Select Application Language: English Step 1 of 3 SEL…" at bounding box center [548, 275] width 1085 height 429
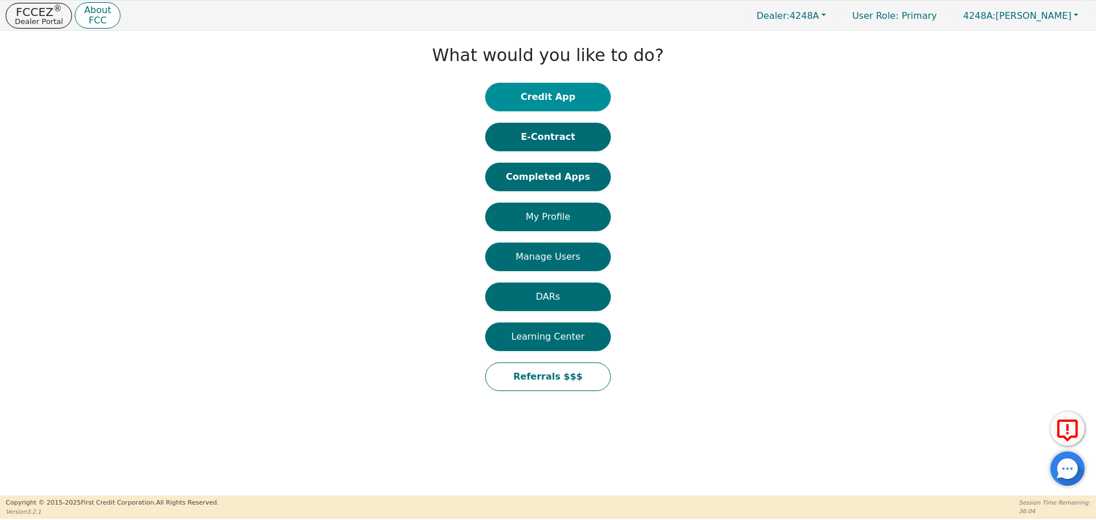
click at [564, 102] on button "Credit App" at bounding box center [548, 97] width 126 height 29
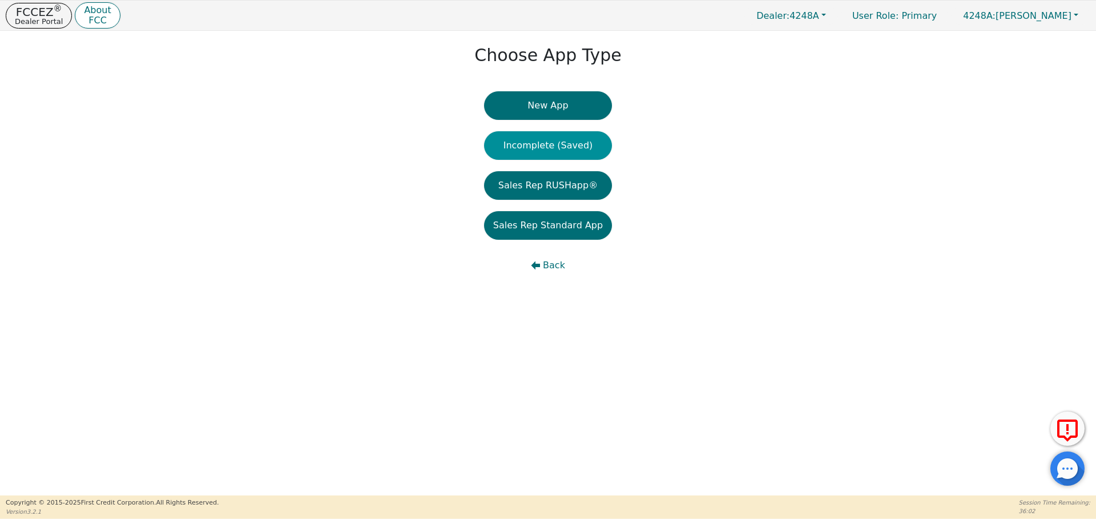
click at [548, 150] on button "Incomplete (Saved)" at bounding box center [548, 145] width 128 height 29
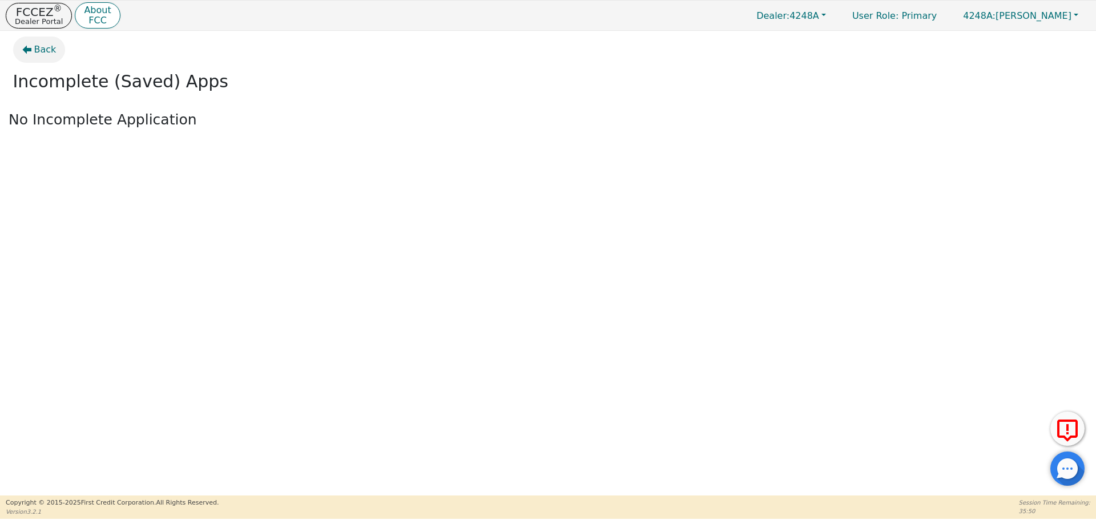
click at [39, 46] on span "Back" at bounding box center [45, 50] width 22 height 14
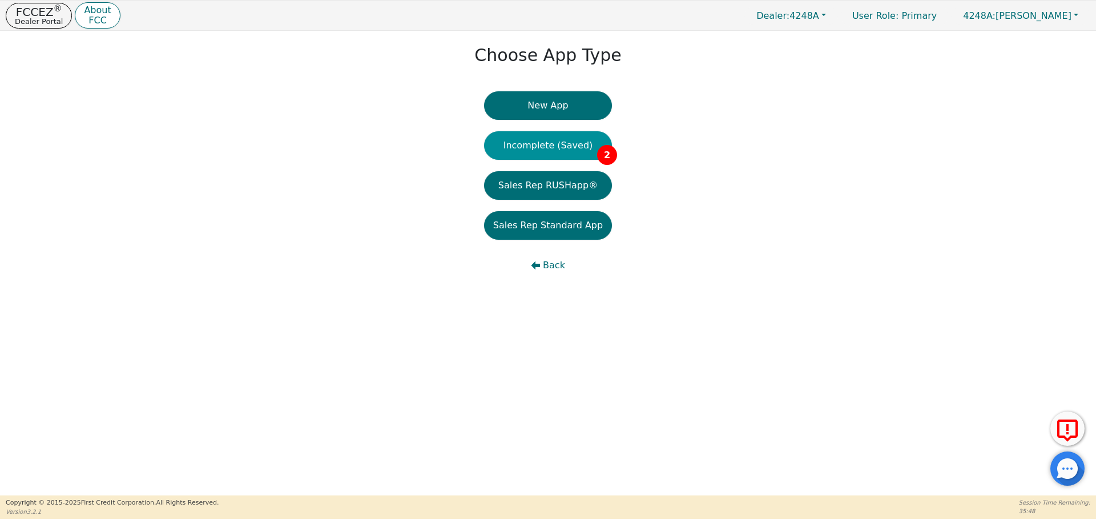
click at [530, 150] on button "Incomplete (Saved) 2" at bounding box center [548, 145] width 128 height 29
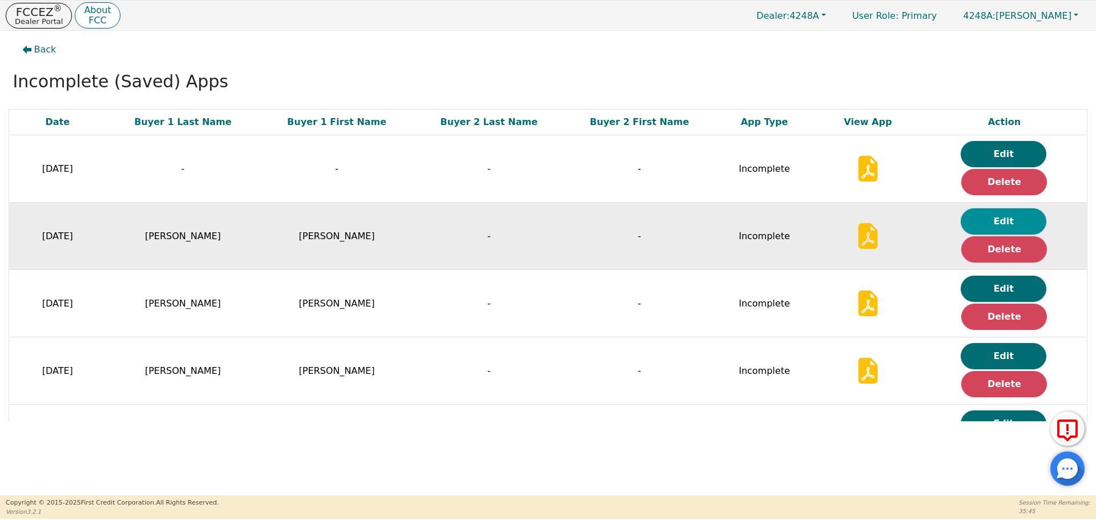
click at [1001, 224] on button "Edit" at bounding box center [1004, 221] width 86 height 26
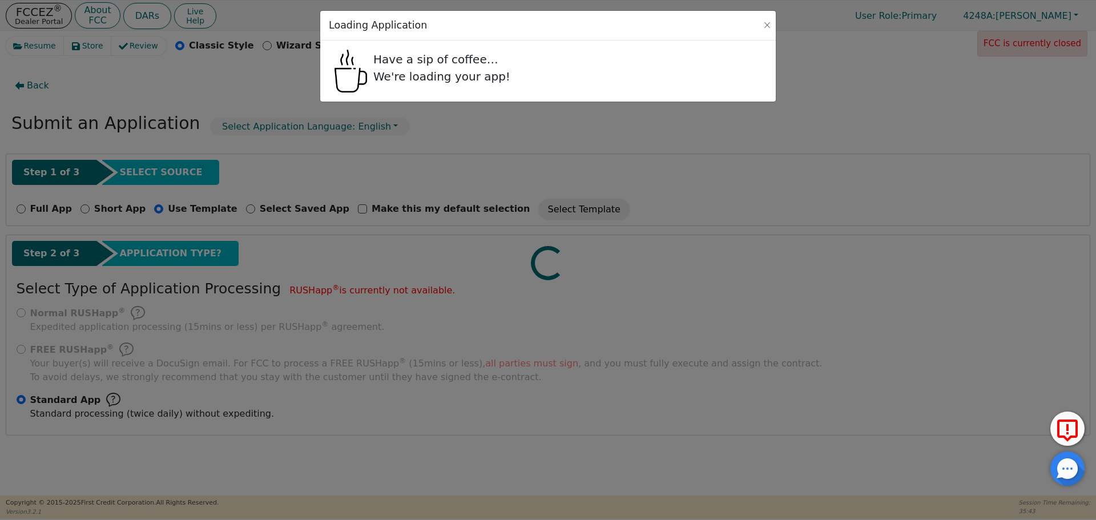
select select "[GEOGRAPHIC_DATA]"
select select "n"
select select "y"
select select "n"
select select "[GEOGRAPHIC_DATA]"
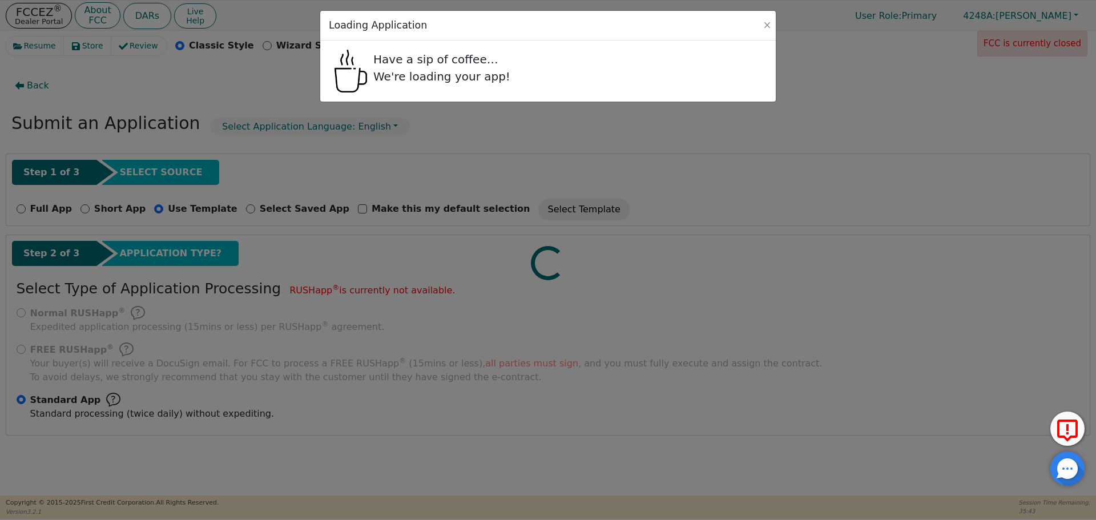
select select "Rent"
select select "y"
select select "MOTHER"
select select "COUSIN"
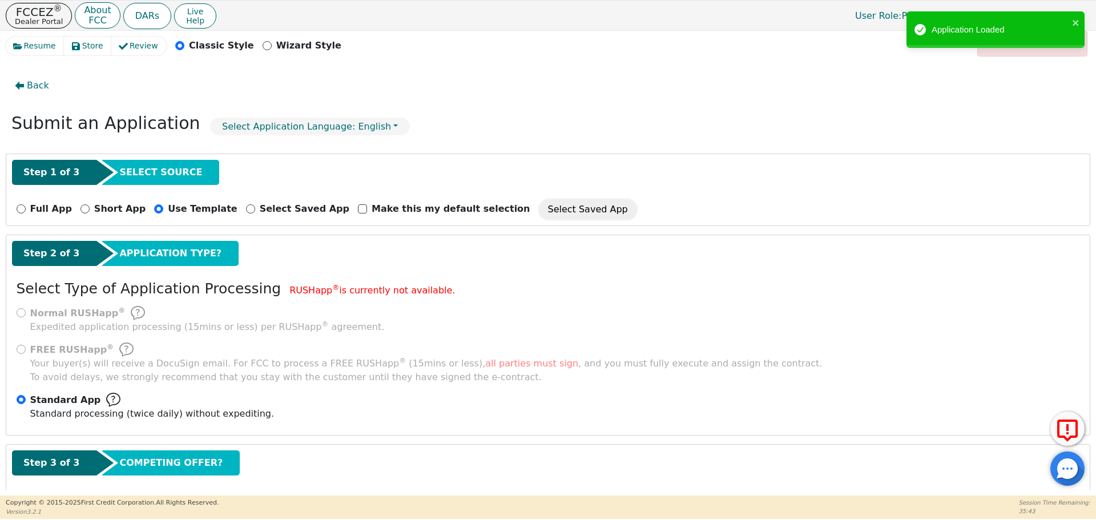
radio input "false"
radio input "true"
checkbox input "false"
radio input "true"
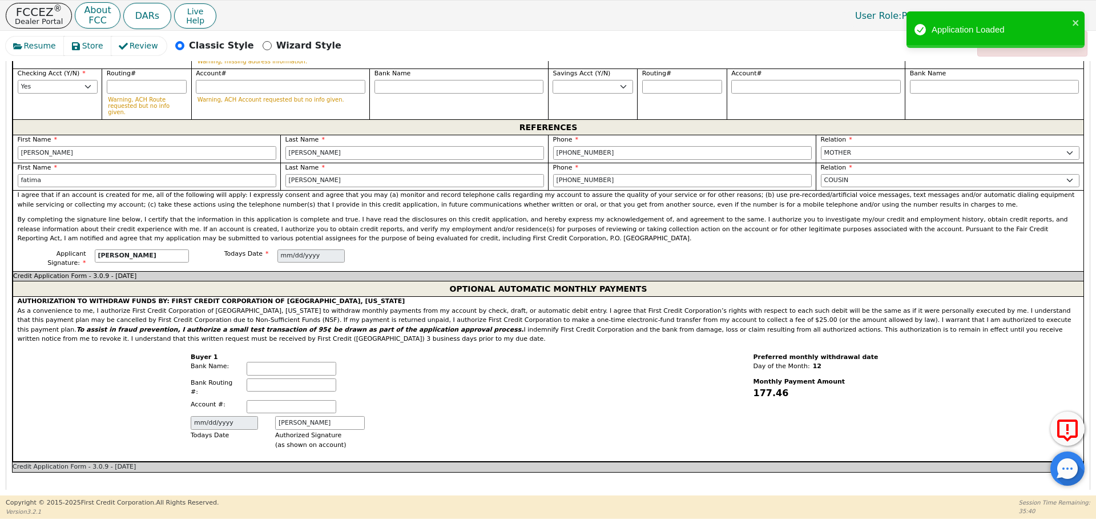
scroll to position [938, 0]
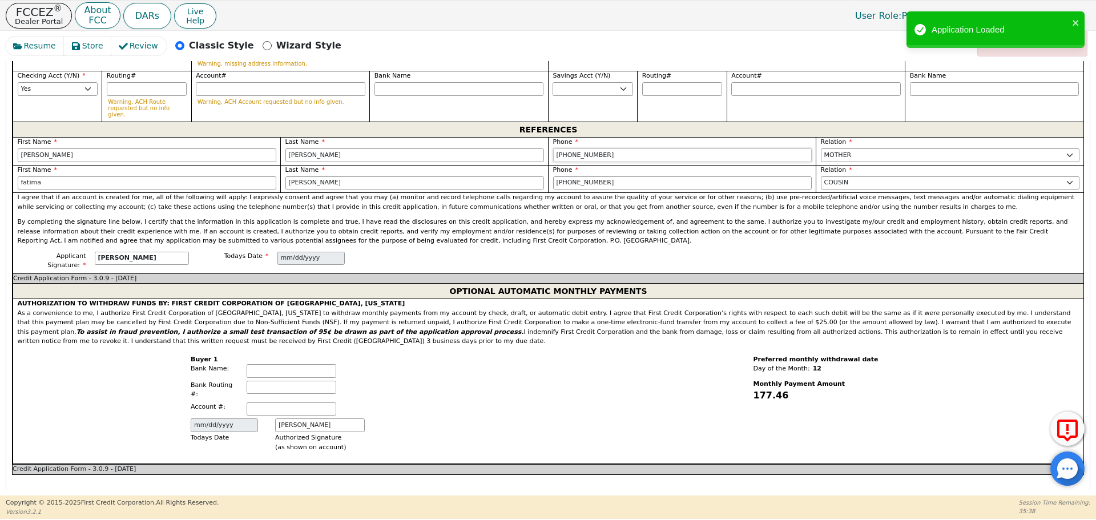
click at [580, 148] on input "[PHONE_NUMBER]" at bounding box center [682, 155] width 259 height 14
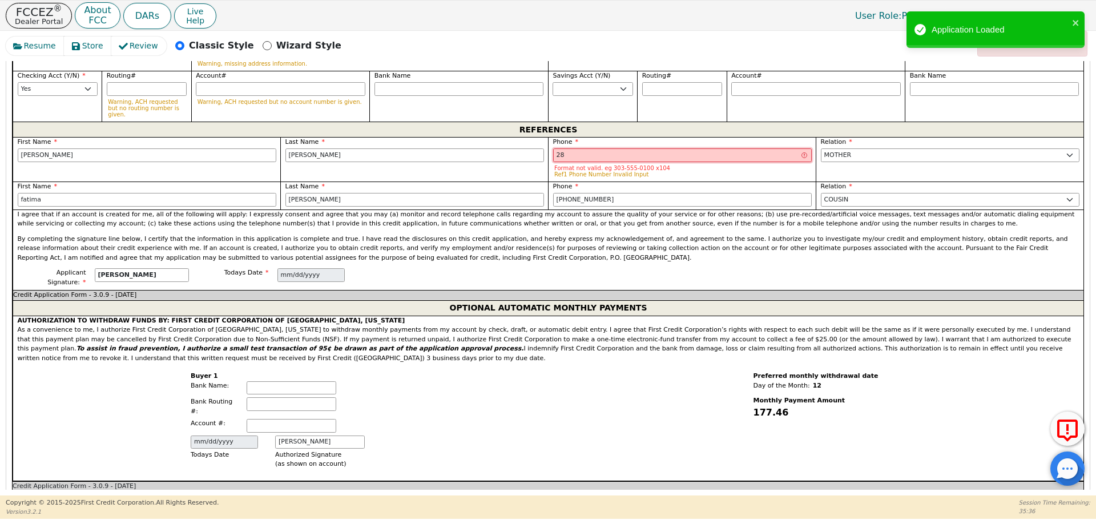
type input "2"
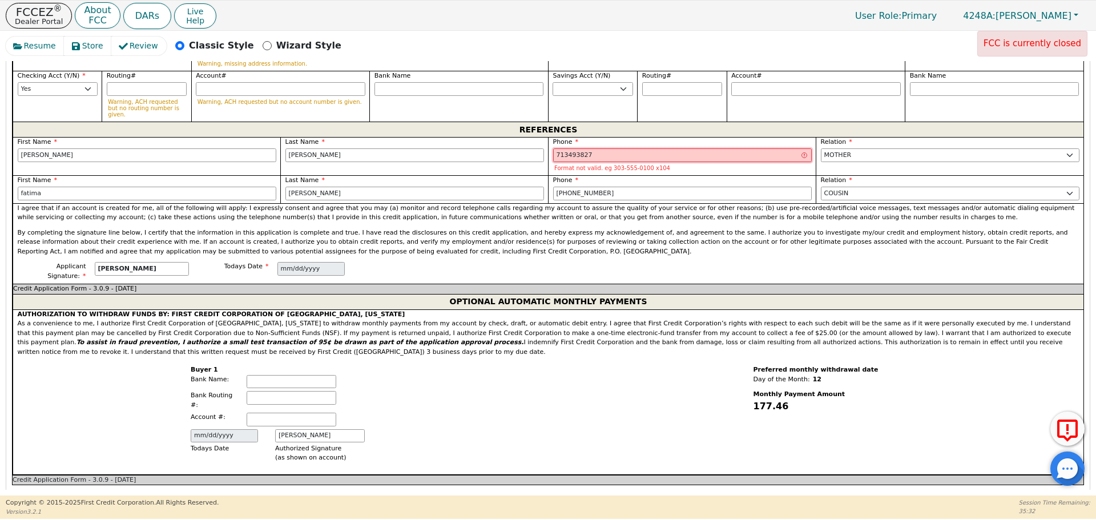
click at [572, 148] on input "713493827" at bounding box center [682, 155] width 259 height 14
type input "713-494-3827"
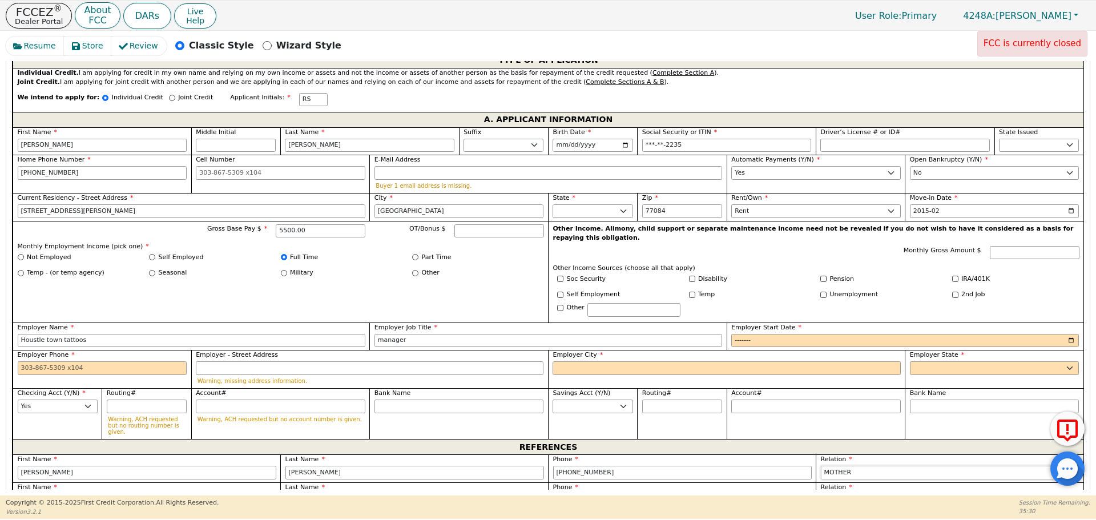
scroll to position [612, 0]
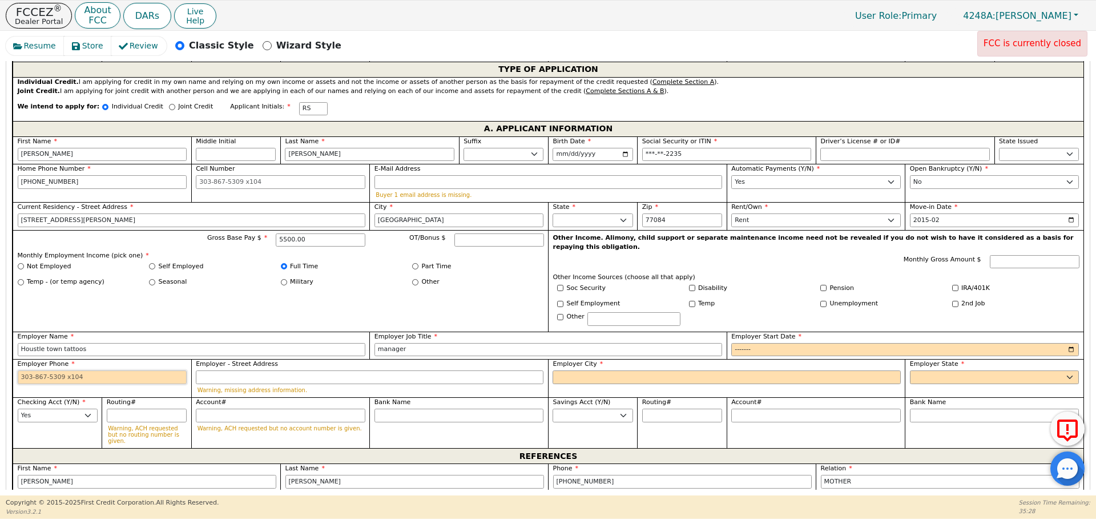
click at [176, 371] on input "Employer Phone" at bounding box center [103, 378] width 170 height 14
paste input "[PHONE_NUMBER]"
type input "[PHONE_NUMBER]"
click at [737, 343] on input "Employer Start Date" at bounding box center [905, 350] width 348 height 14
type input "0002-01"
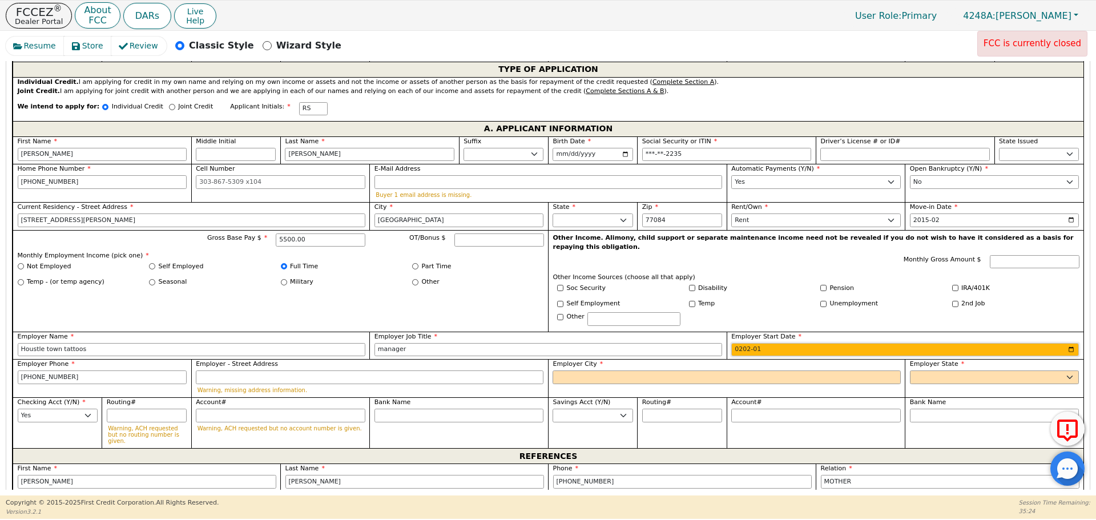
type input "2020-01"
click at [738, 371] on input "Employer City" at bounding box center [727, 378] width 348 height 14
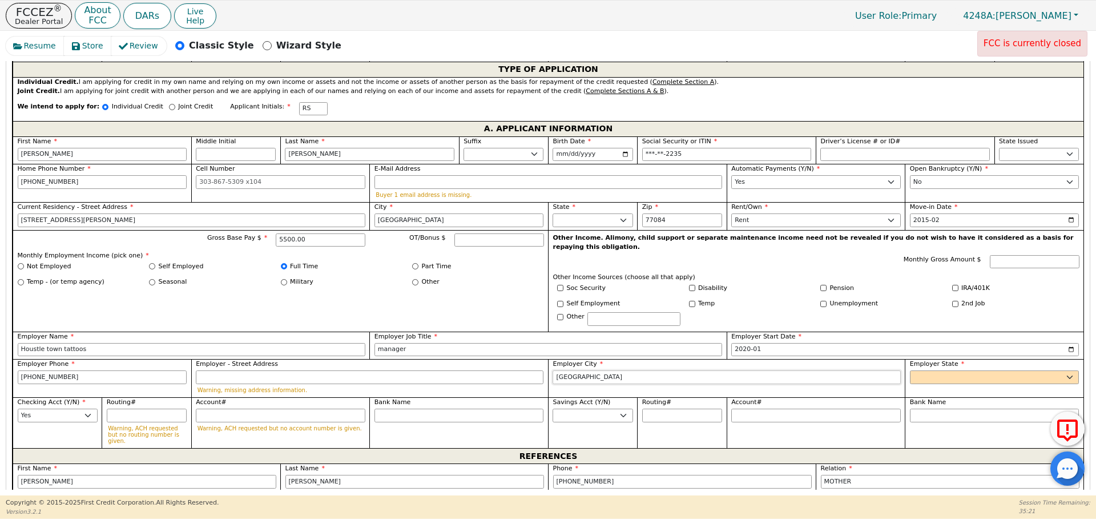
type input "[GEOGRAPHIC_DATA]"
select select "[GEOGRAPHIC_DATA]"
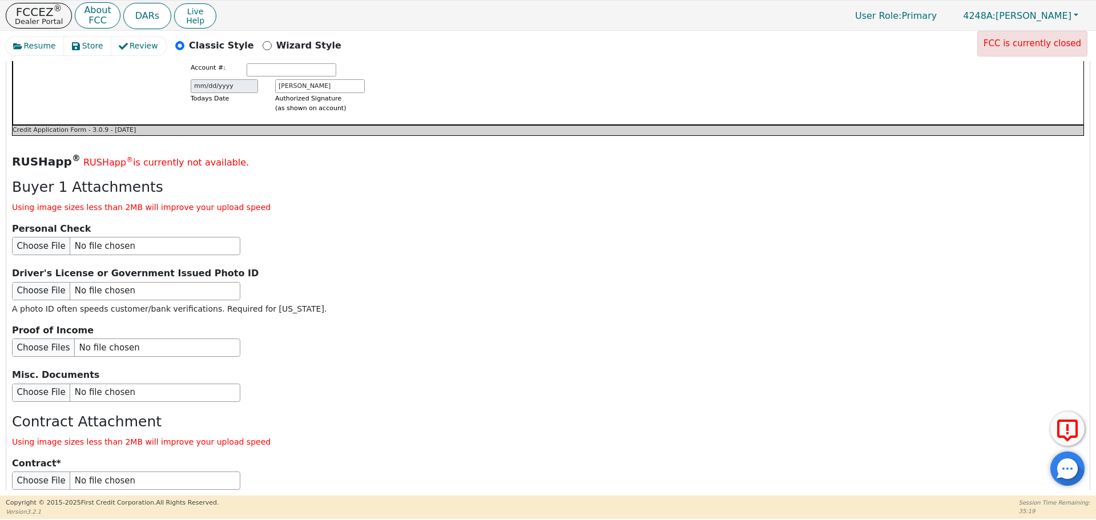
scroll to position [1332, 0]
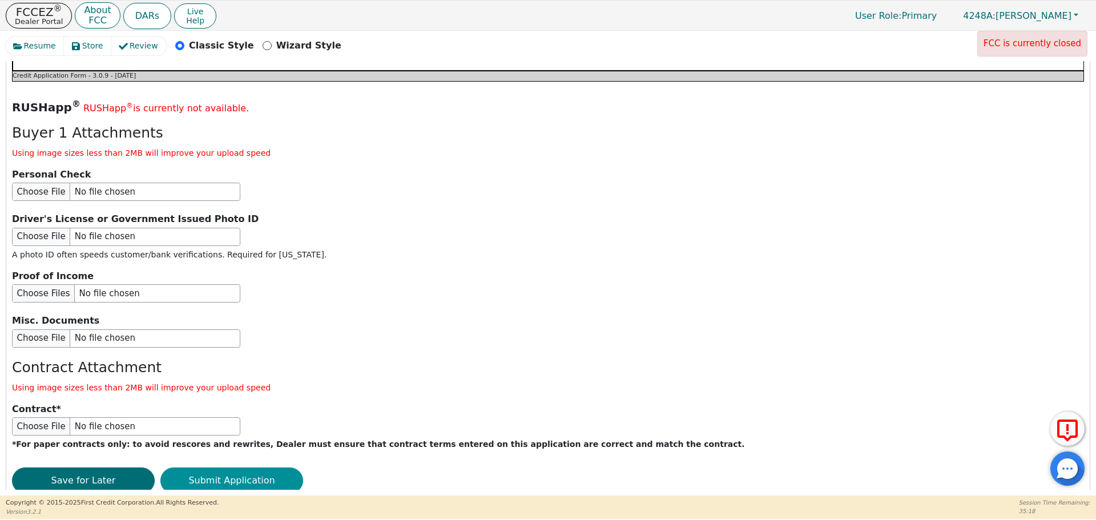
click at [255, 468] on button "Submit Application" at bounding box center [231, 481] width 143 height 26
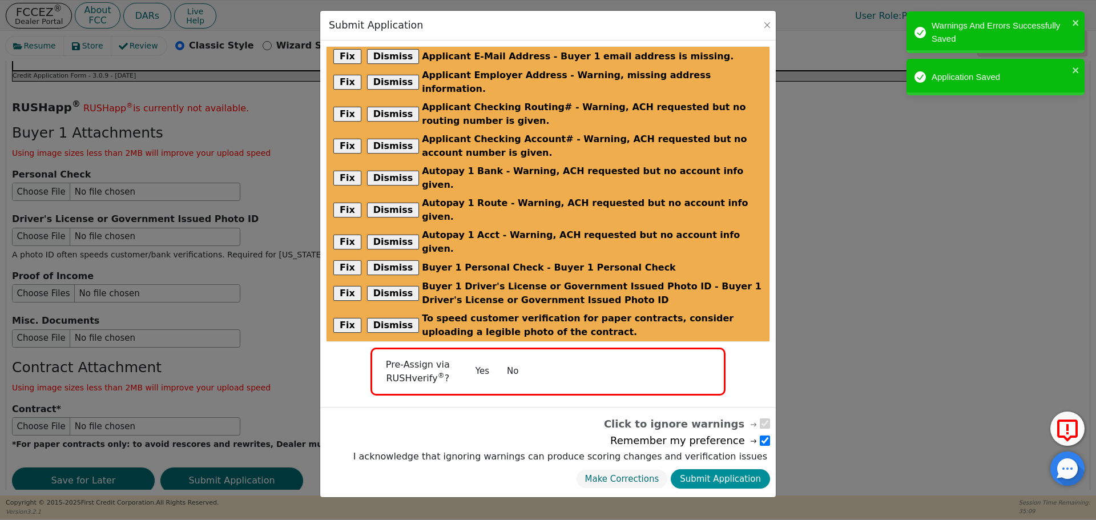
click at [759, 469] on button "Submit Application" at bounding box center [720, 479] width 99 height 20
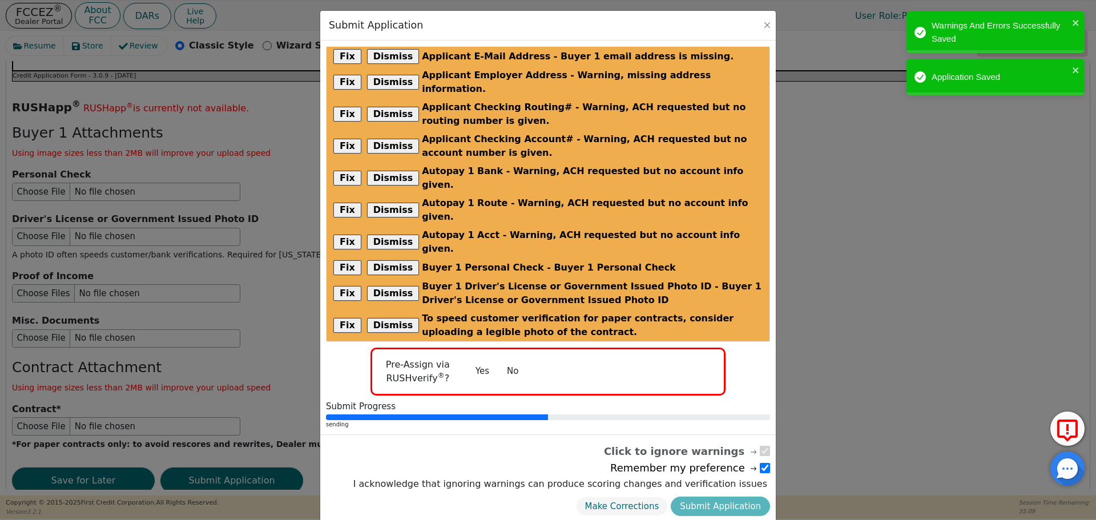
radio input "false"
